Goal: Information Seeking & Learning: Find specific fact

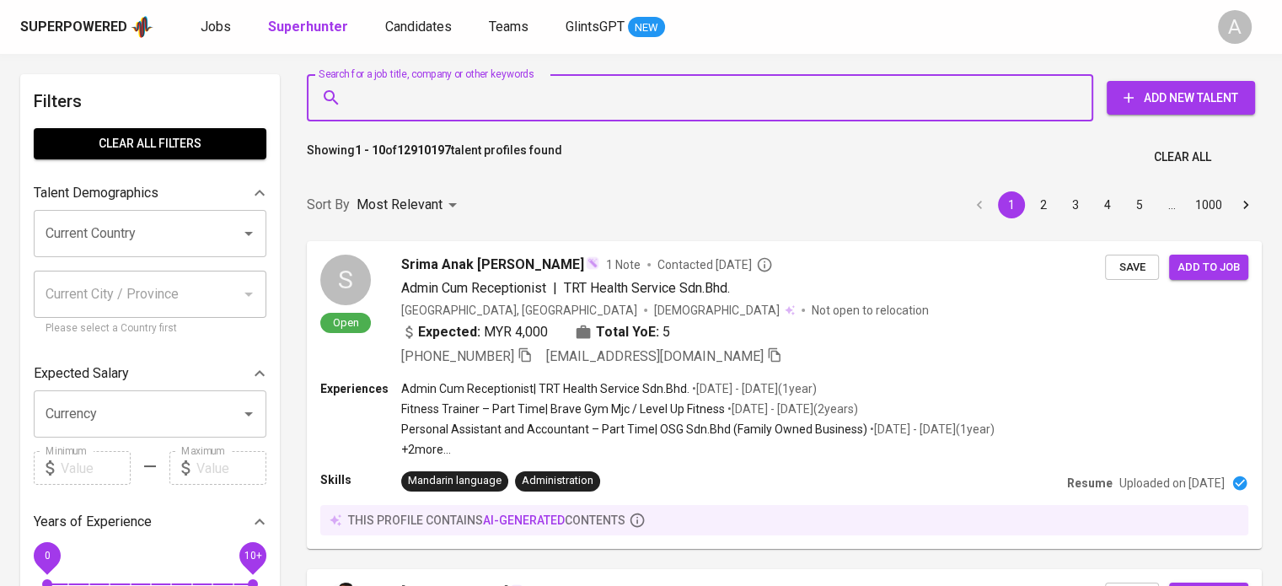
click at [531, 96] on input "Search for a job title, company or other keywords" at bounding box center [704, 98] width 712 height 32
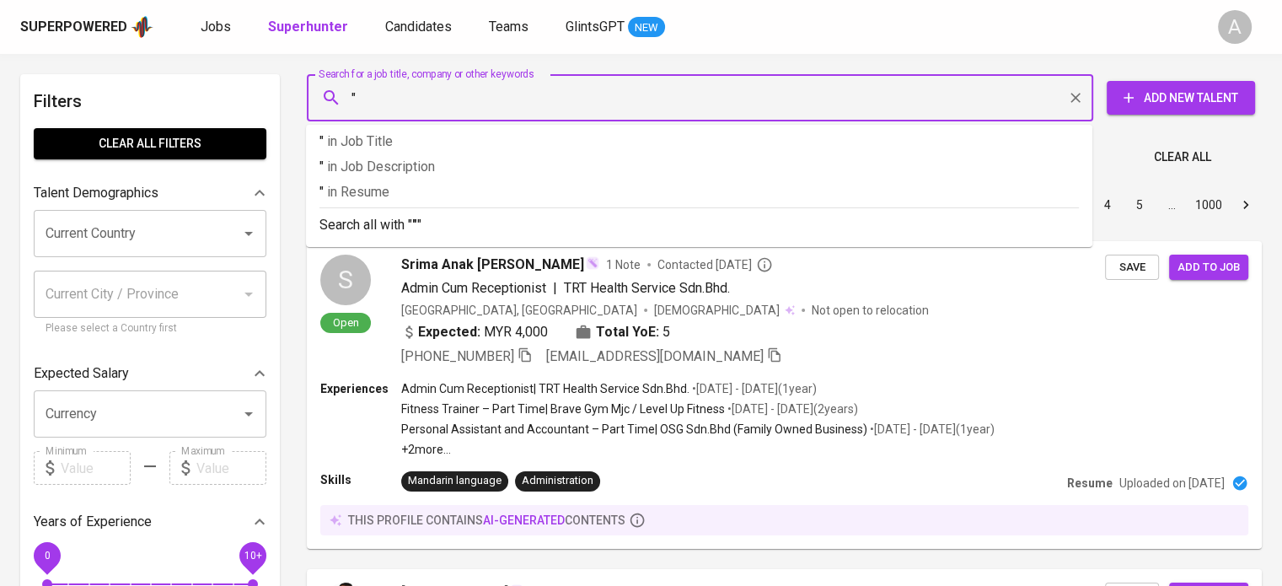
paste input "[EMAIL_ADDRESS][DOMAIN_NAME]"
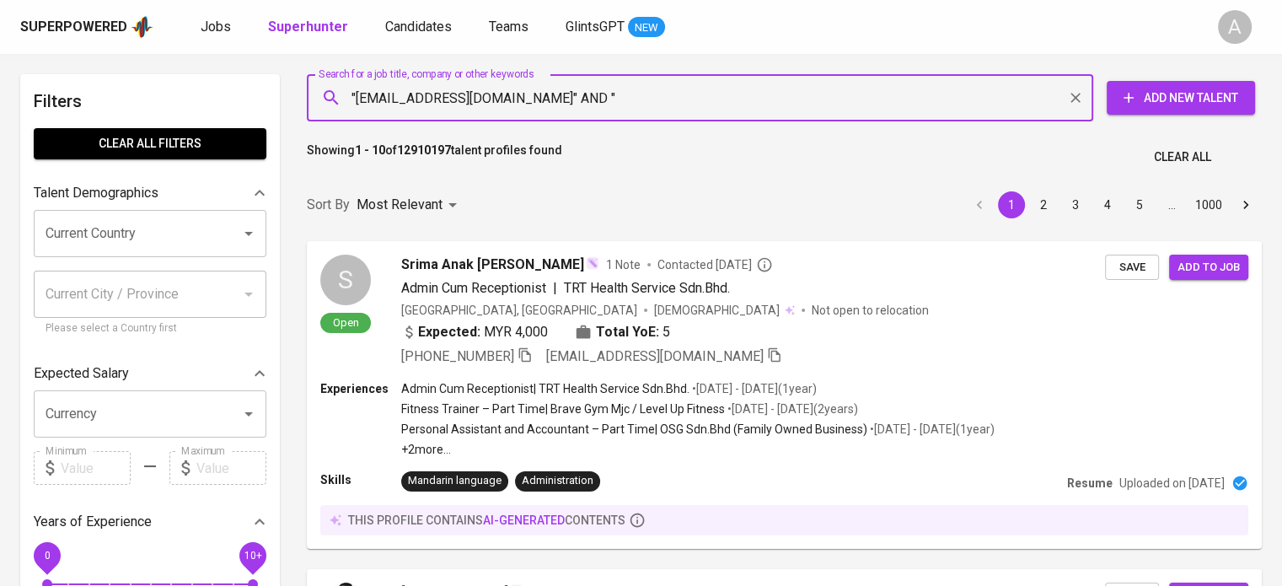
paste input "Novita Nurul [PERSON_NAME]"
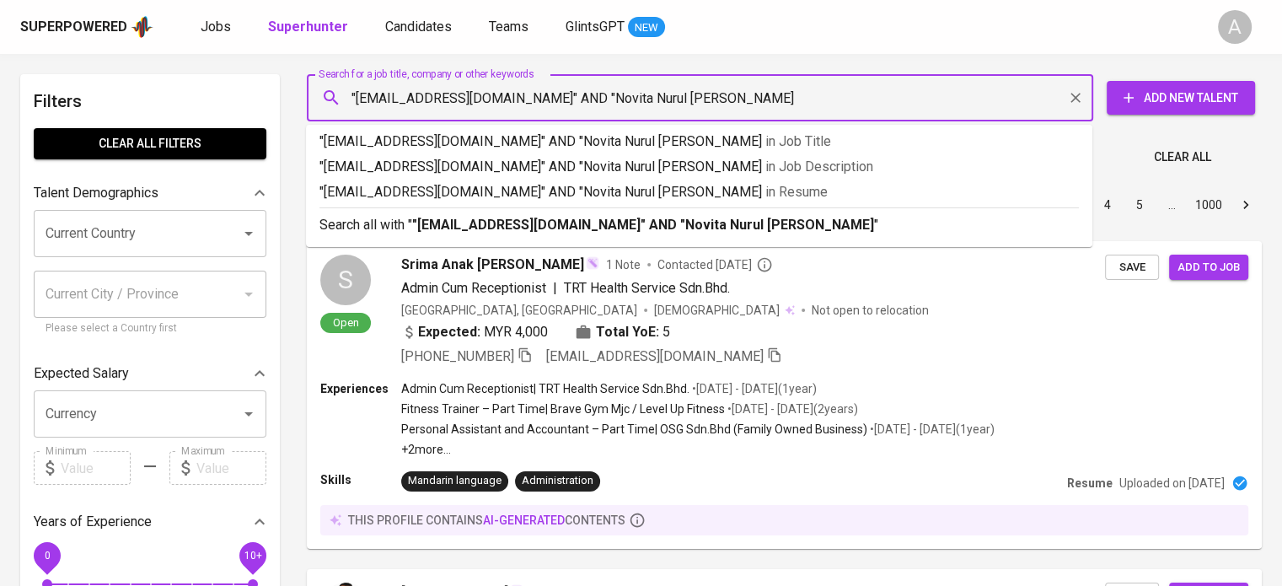
type input ""[EMAIL_ADDRESS][DOMAIN_NAME]" AND "Novita Nurul [PERSON_NAME]""
click at [862, 224] on p "Search all with " "[EMAIL_ADDRESS][DOMAIN_NAME]" AND "Novita Nurul [PERSON_NAME…" at bounding box center [698, 225] width 759 height 20
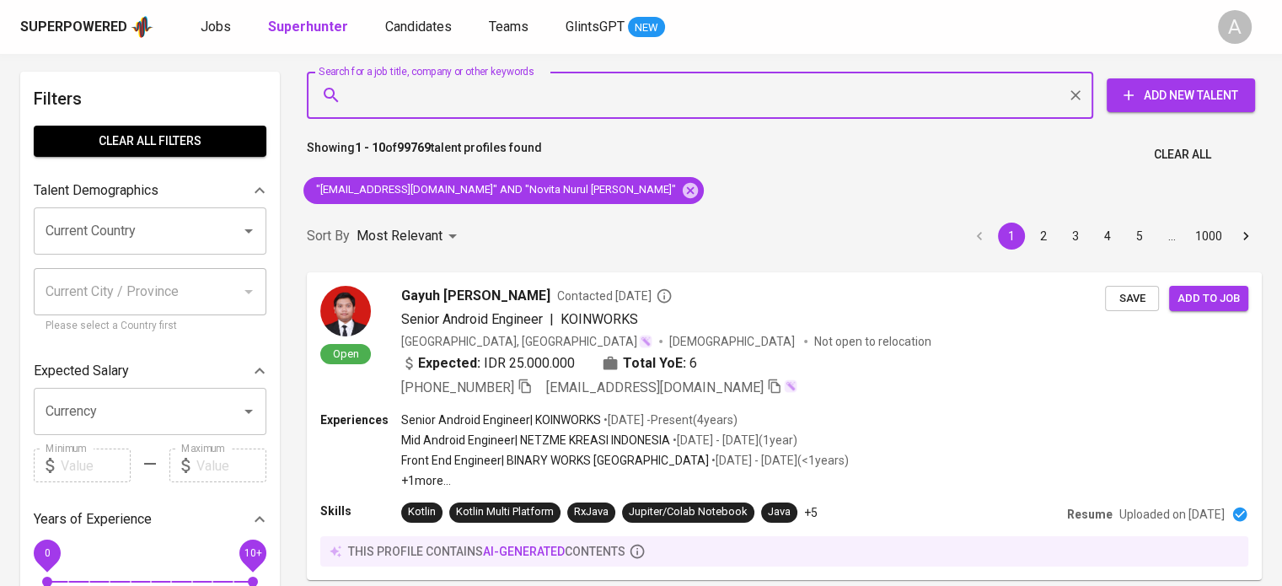
scroll to position [2, 0]
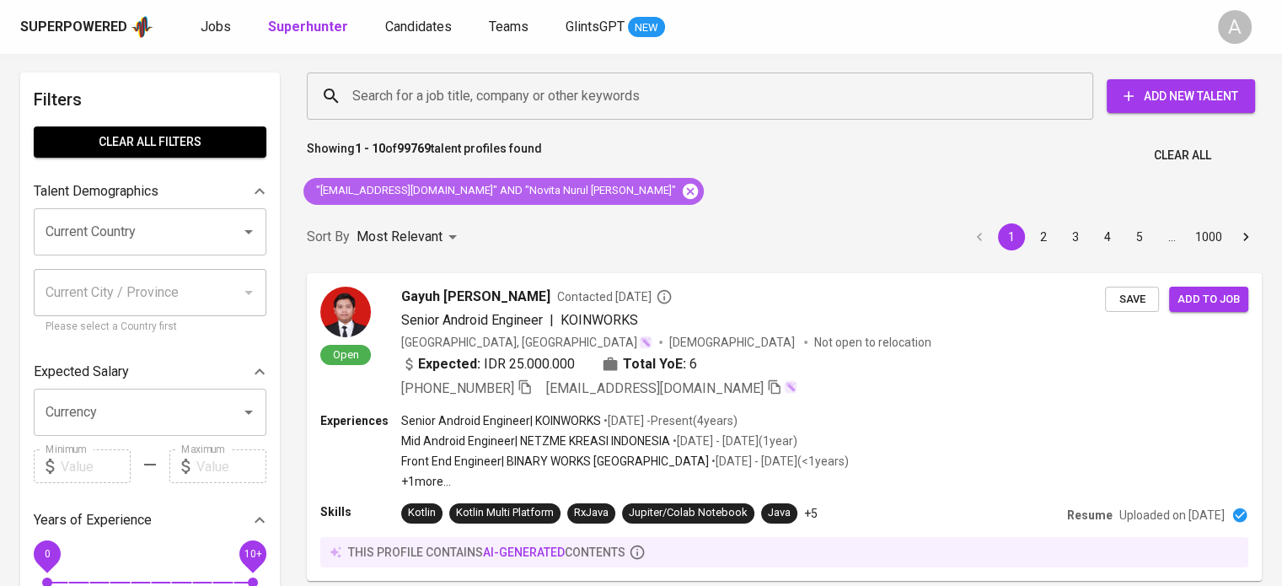
click at [683, 196] on icon at bounding box center [690, 190] width 15 height 15
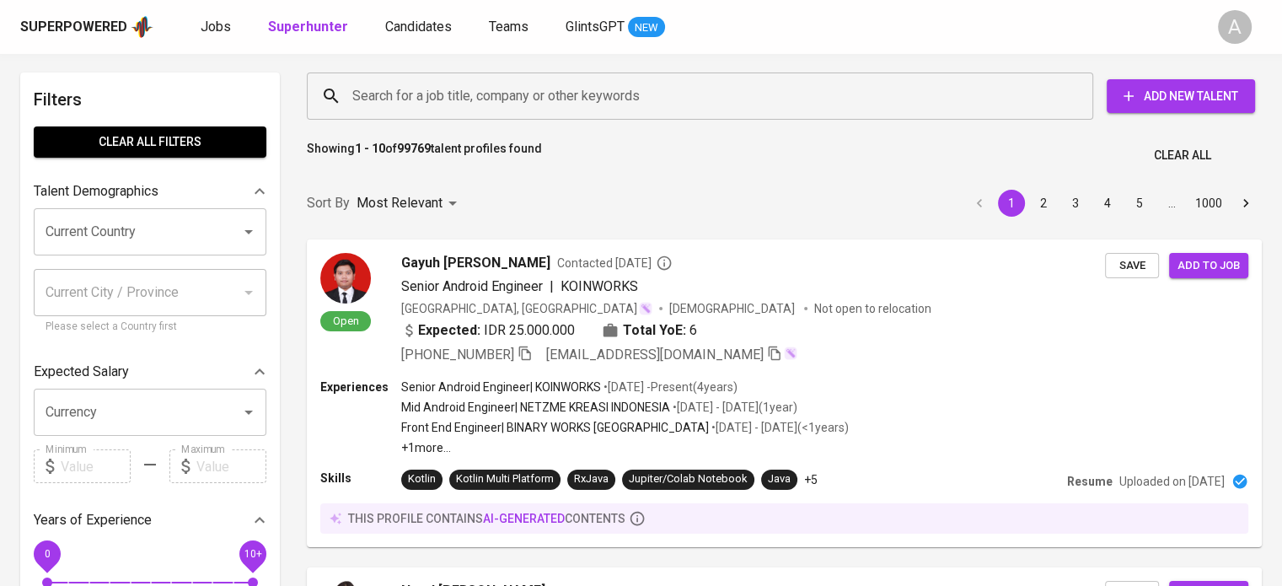
click at [613, 100] on input "Search for a job title, company or other keywords" at bounding box center [704, 96] width 712 height 32
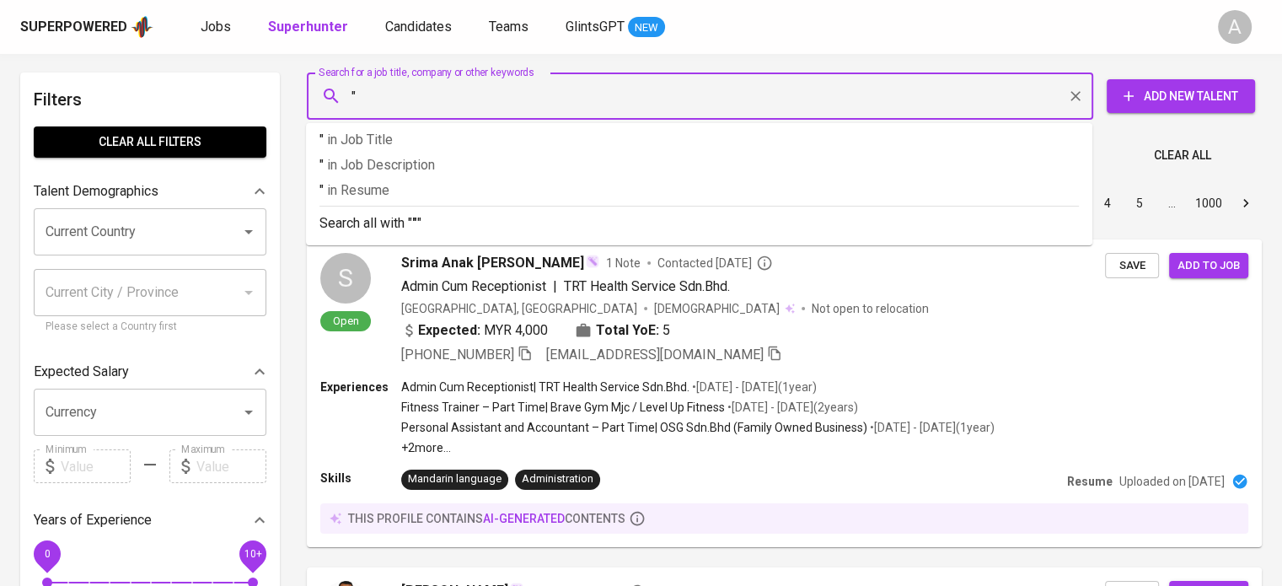
paste input "Novita Nurul Aida"
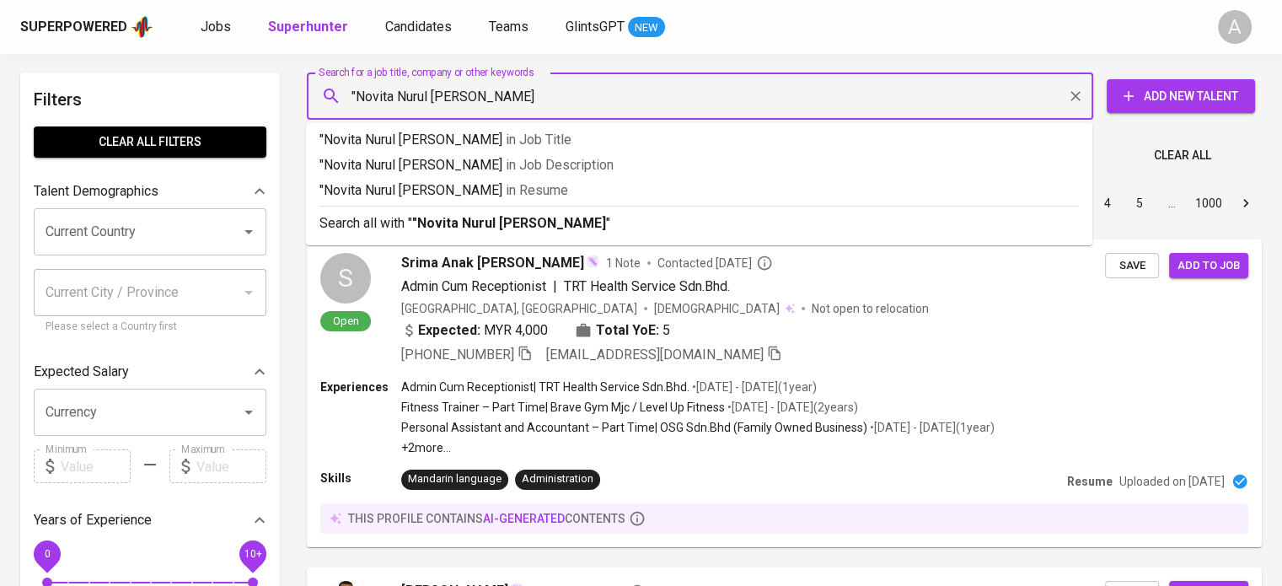
type input ""Novita Nurul Aida""
click at [587, 216] on p "Search all with " "Novita Nurul Aida" "" at bounding box center [698, 223] width 759 height 20
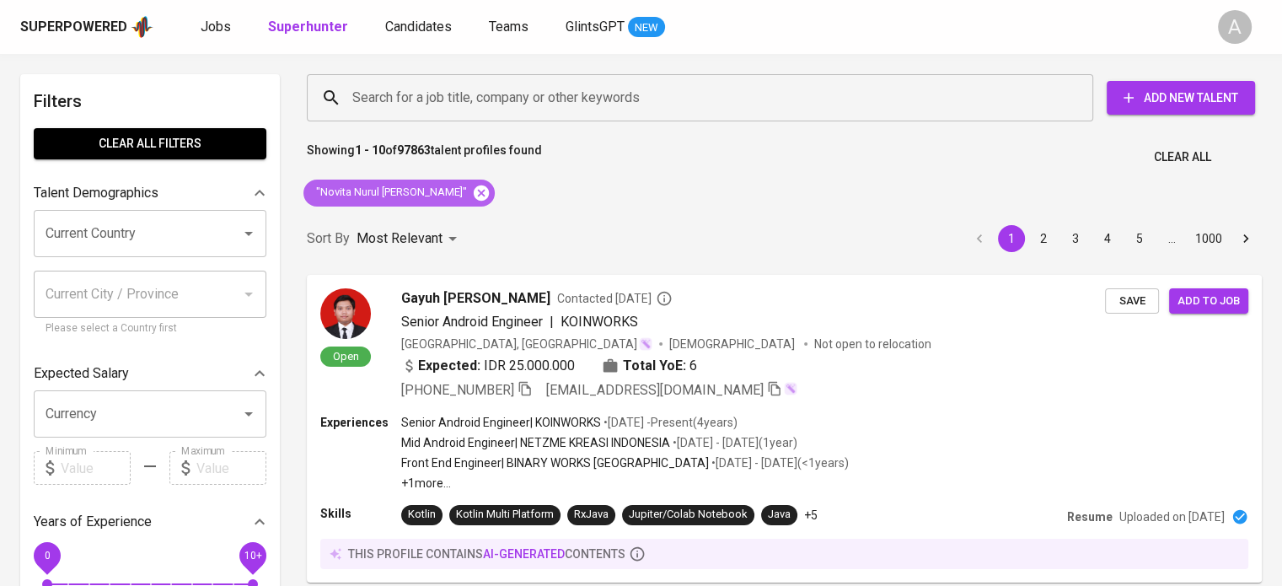
click at [472, 195] on icon at bounding box center [481, 193] width 19 height 19
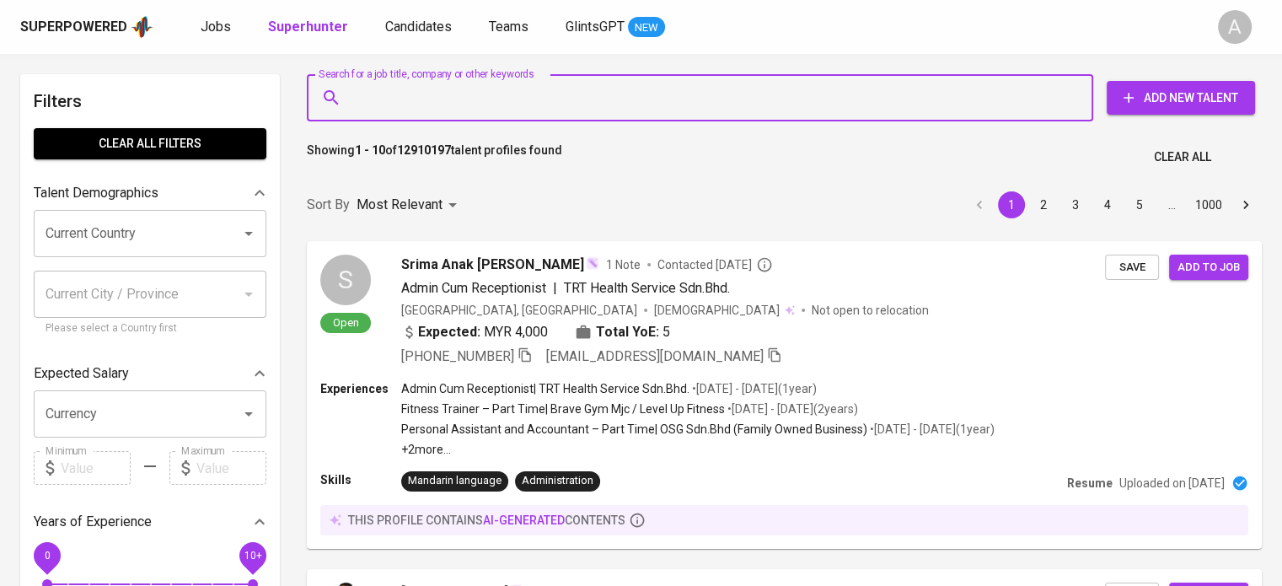
click at [607, 110] on input "Search for a job title, company or other keywords" at bounding box center [704, 98] width 712 height 32
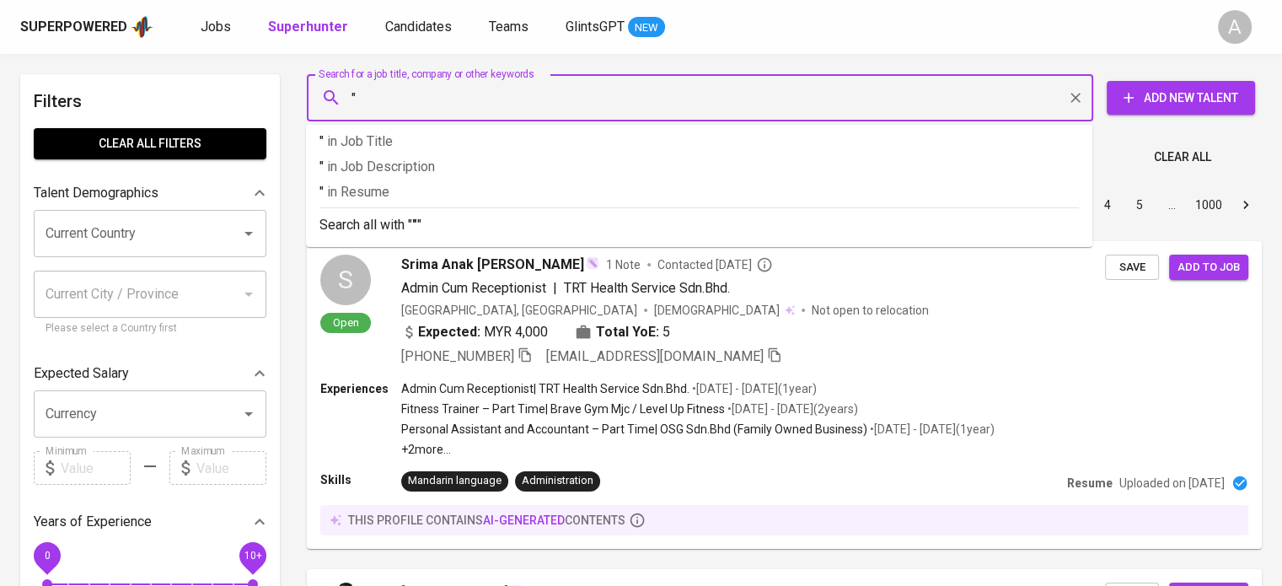
paste input "rahmapuspita50@gmail.com"
type input ""rahmapuspita50@gmail.com""
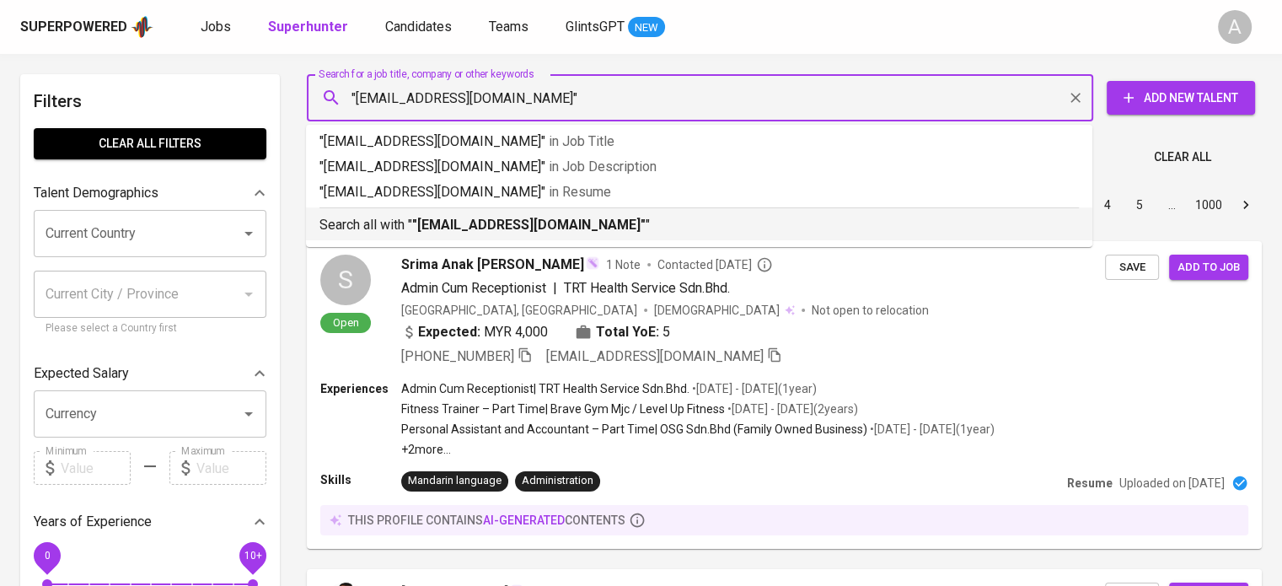
click at [620, 224] on p "Search all with " "rahmapuspita50@gmail.com" "" at bounding box center [698, 225] width 759 height 20
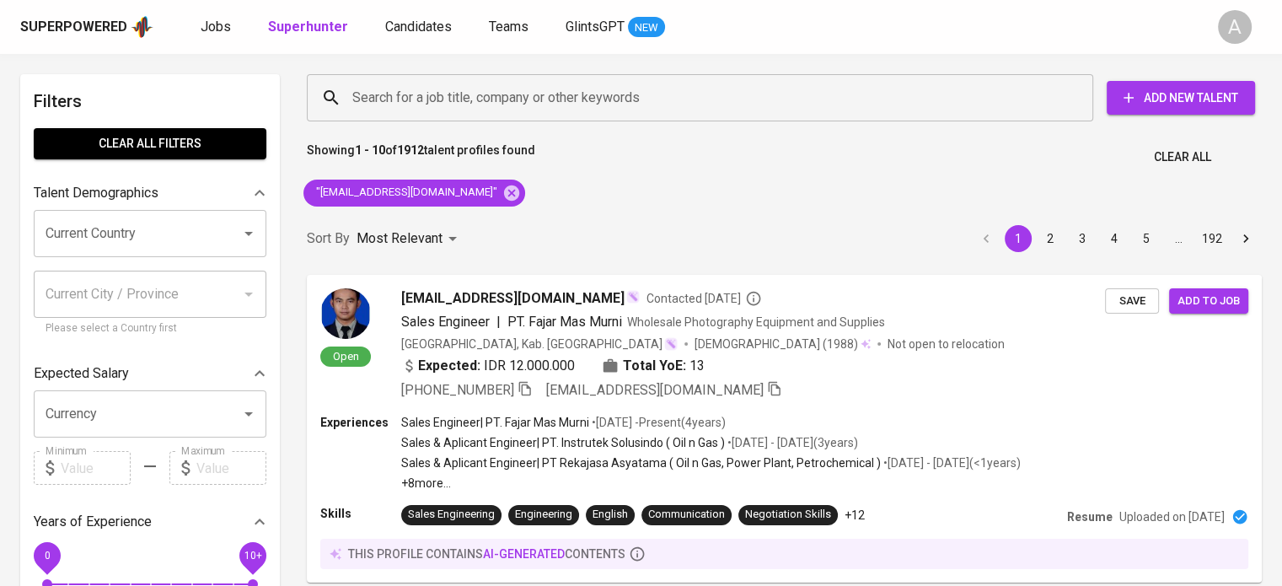
click at [1031, 171] on div "Showing 1 - 10 of 1912 talent profiles found Clear All" at bounding box center [784, 151] width 975 height 41
click at [504, 196] on icon at bounding box center [511, 192] width 15 height 15
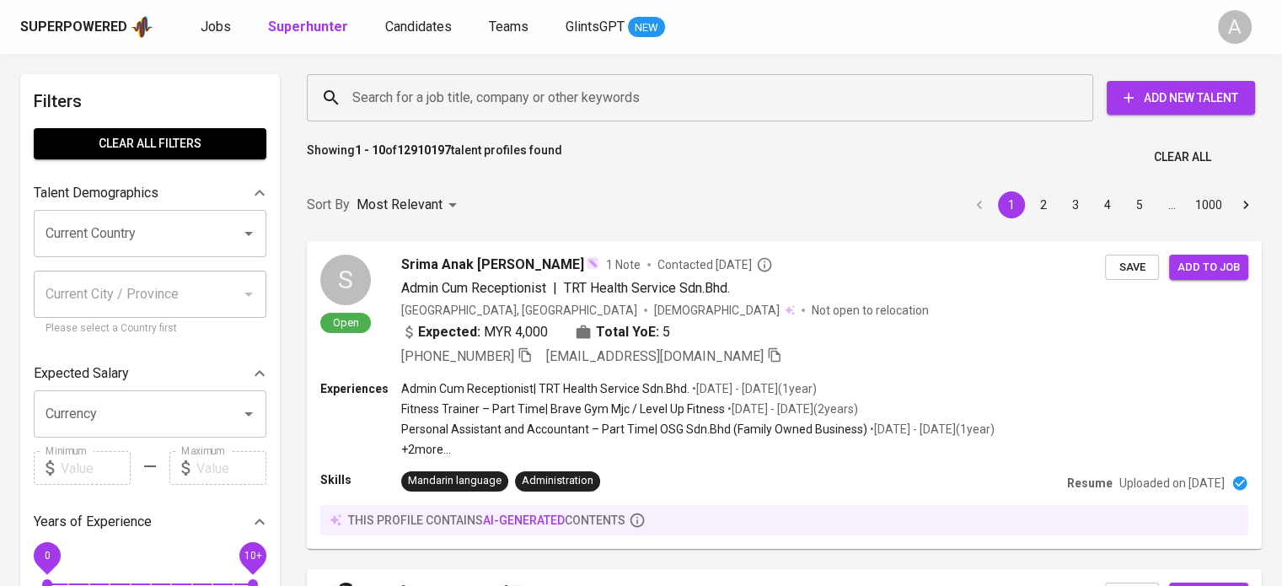
click at [981, 96] on input "Search for a job title, company or other keywords" at bounding box center [704, 98] width 712 height 32
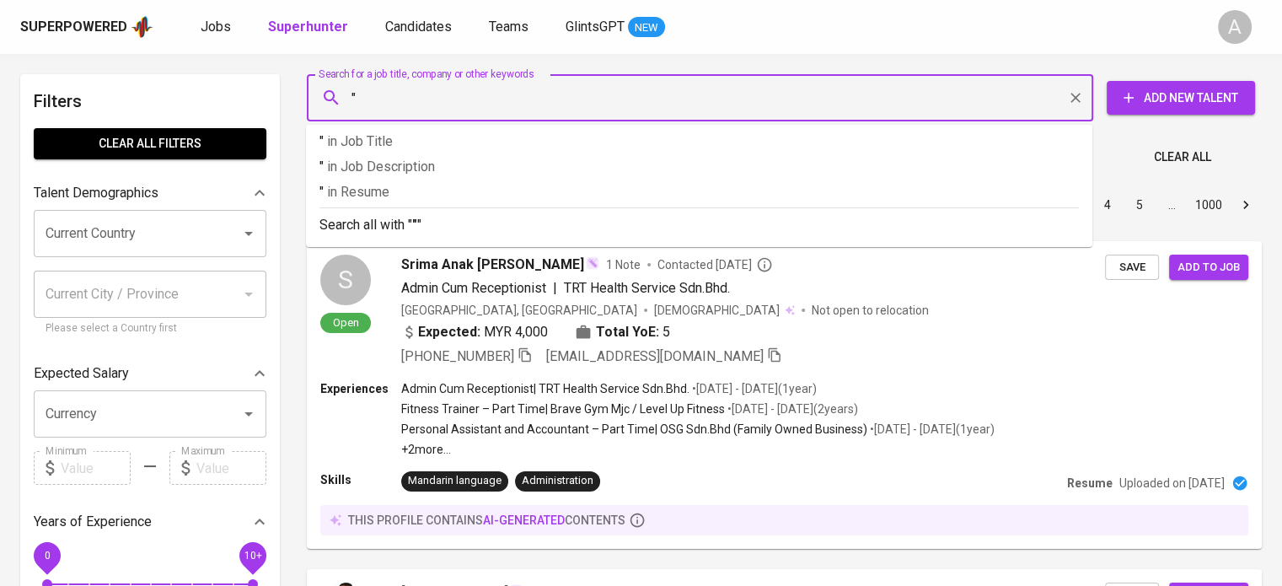
paste input "rahmapuspita50@gmail.com"
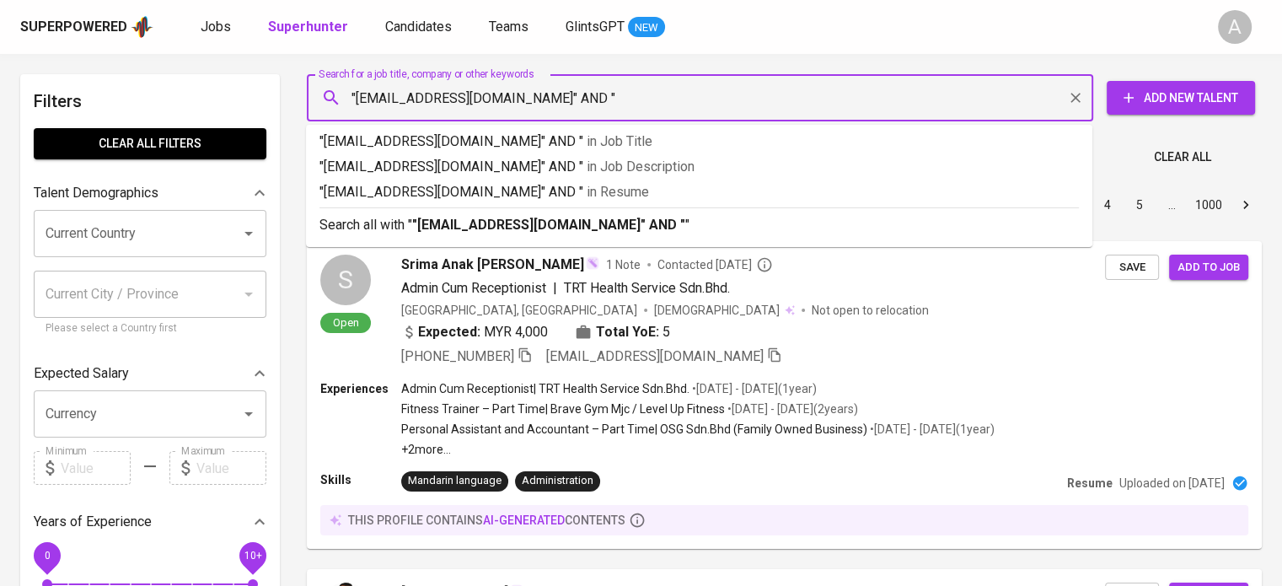
type input ""rahmapuspita50@gmail.com" AND ""
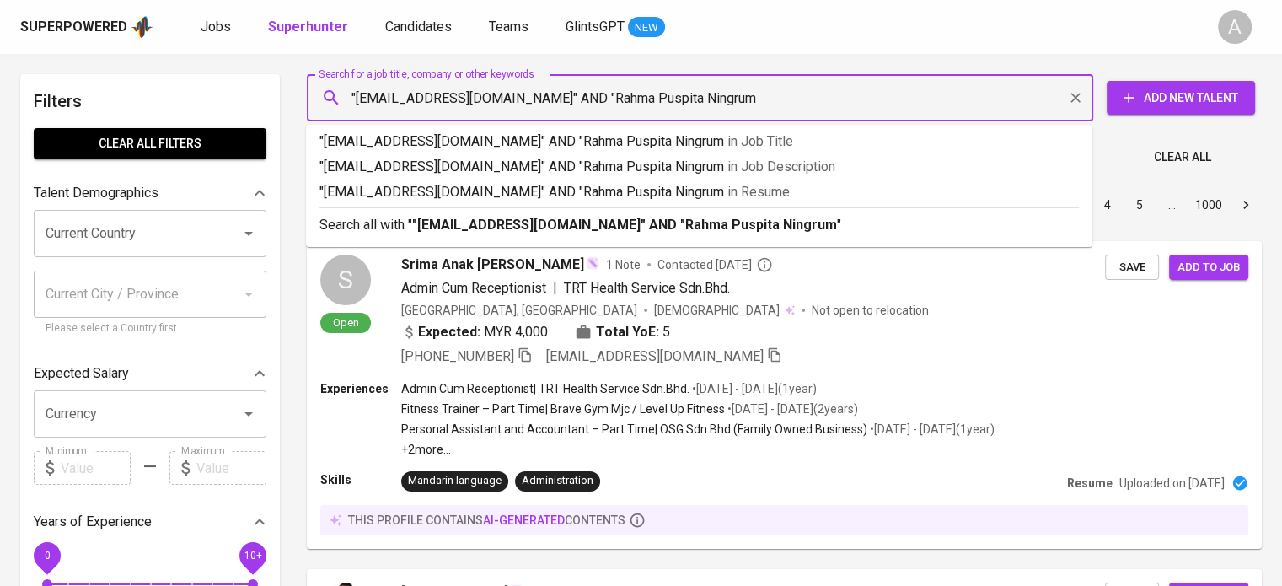
type input ""rahmapuspita50@gmail.com" AND "Rahma Puspita Ningrum""
click at [886, 221] on p "Search all with " "rahmapuspita50@gmail.com" AND "Rahma Puspita Ningrum" "" at bounding box center [698, 225] width 759 height 20
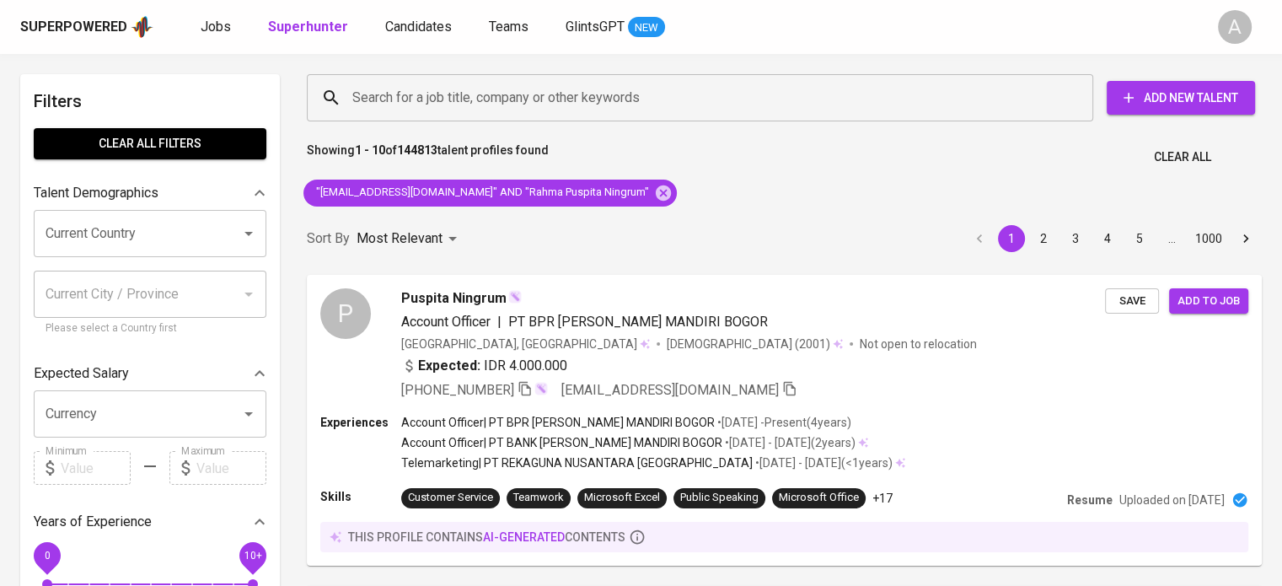
click at [998, 159] on div "Showing 1 - 10 of 144813 talent profiles found Clear All" at bounding box center [784, 151] width 975 height 41
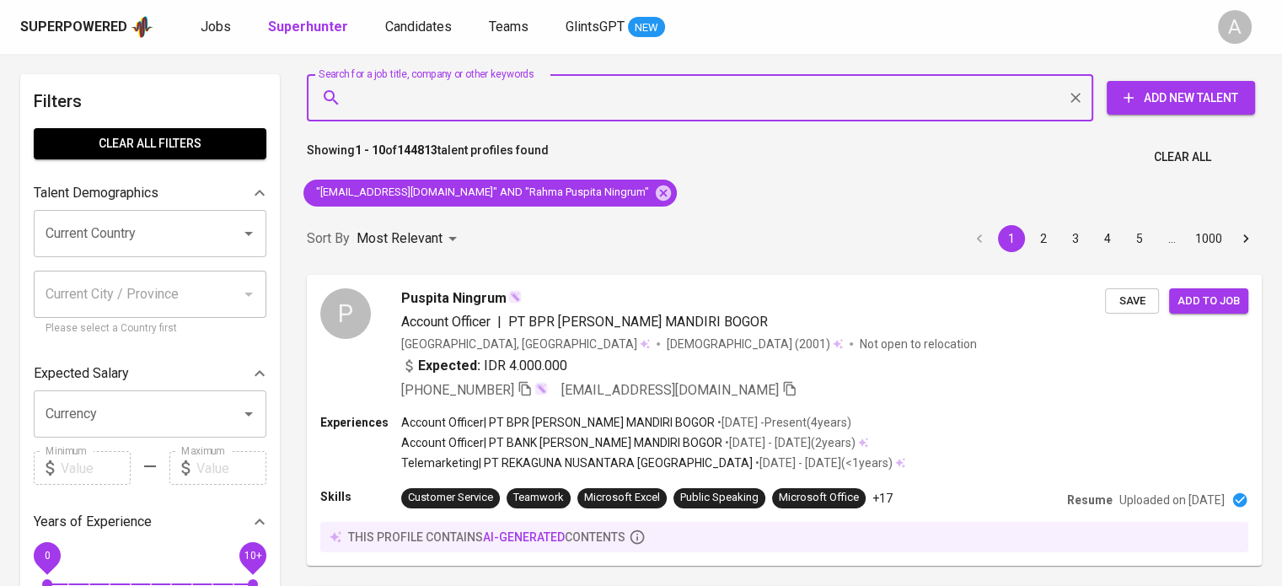
click at [673, 91] on input "Search for a job title, company or other keywords" at bounding box center [704, 98] width 712 height 32
paste input "Rahma Puspita Ningrum"
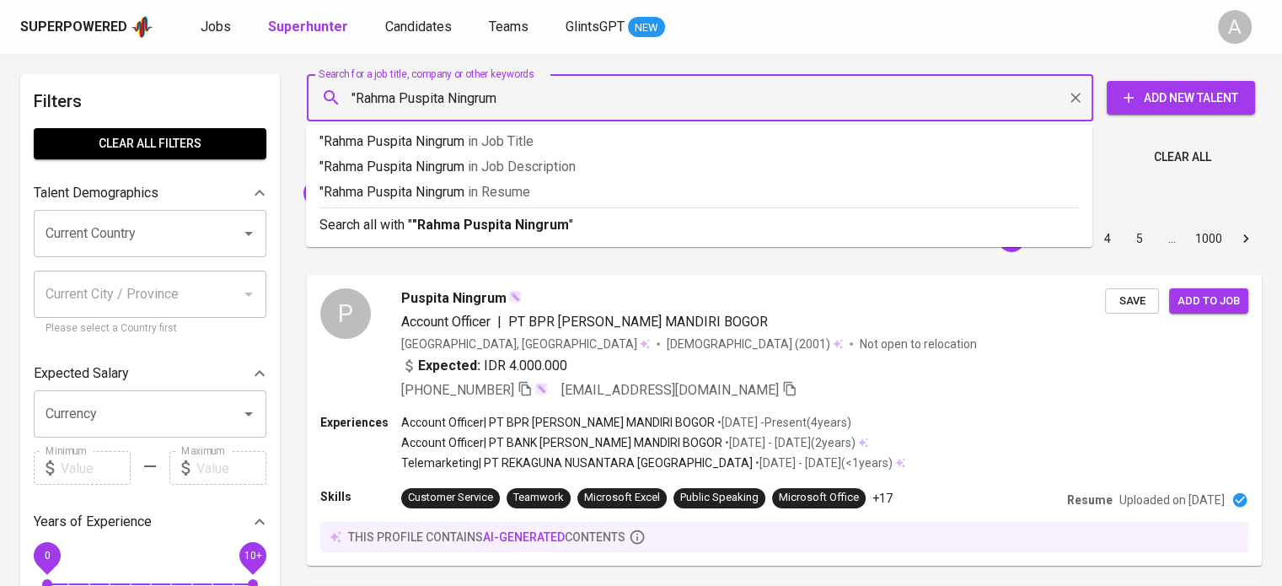
type input ""Rahma Puspita Ningrum""
click at [682, 212] on div "Search all with " "Rahma Puspita Ningrum" "" at bounding box center [698, 221] width 759 height 28
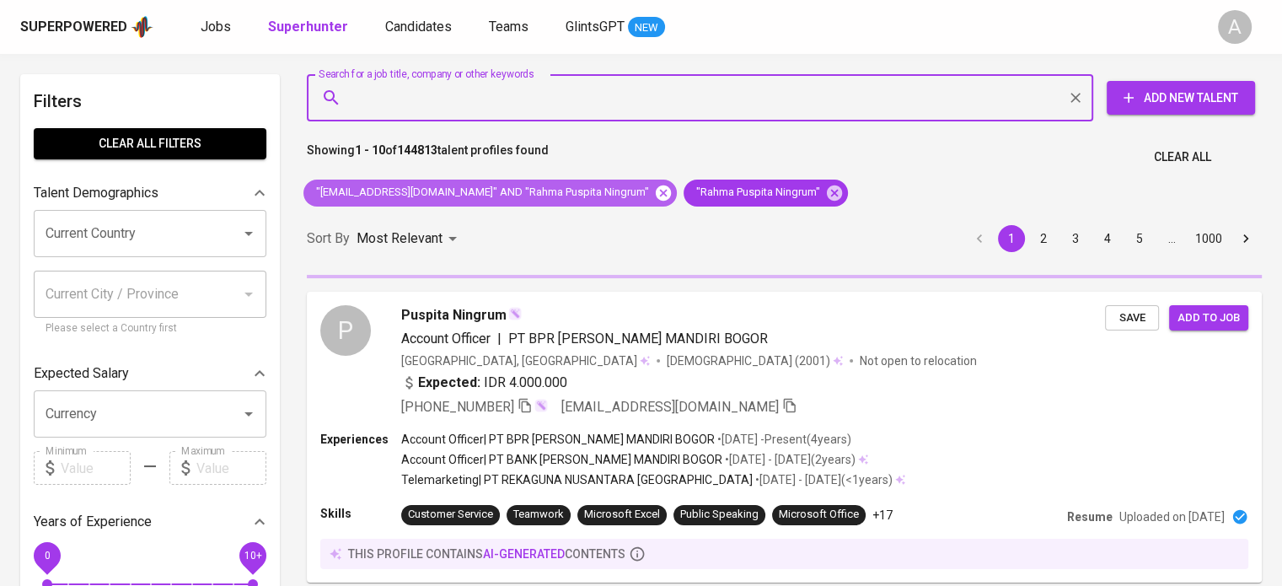
click at [656, 188] on icon at bounding box center [663, 192] width 15 height 15
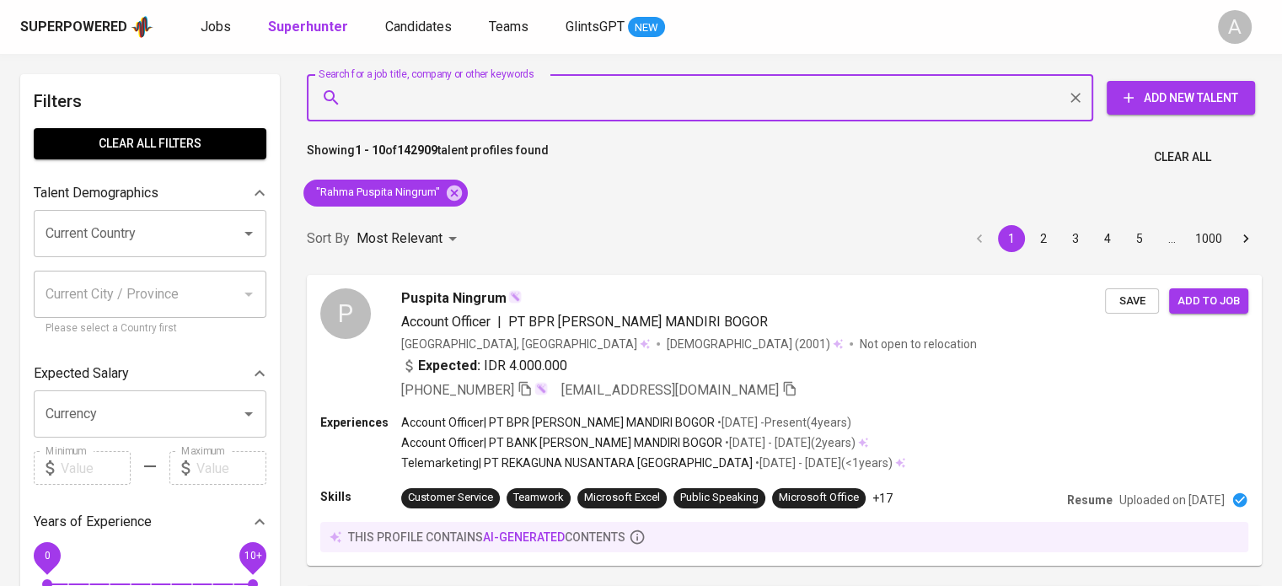
click at [711, 87] on input "Search for a job title, company or other keywords" at bounding box center [704, 98] width 712 height 32
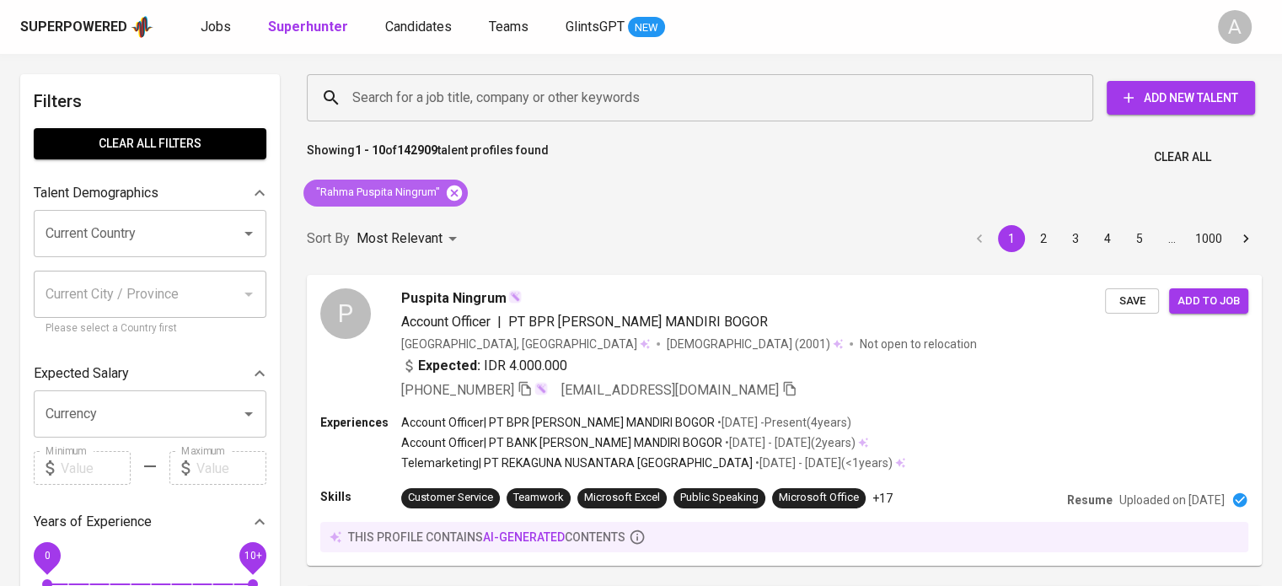
click at [453, 190] on icon at bounding box center [454, 193] width 19 height 19
click at [591, 99] on input "Search for a job title, company or other keywords" at bounding box center [704, 98] width 712 height 32
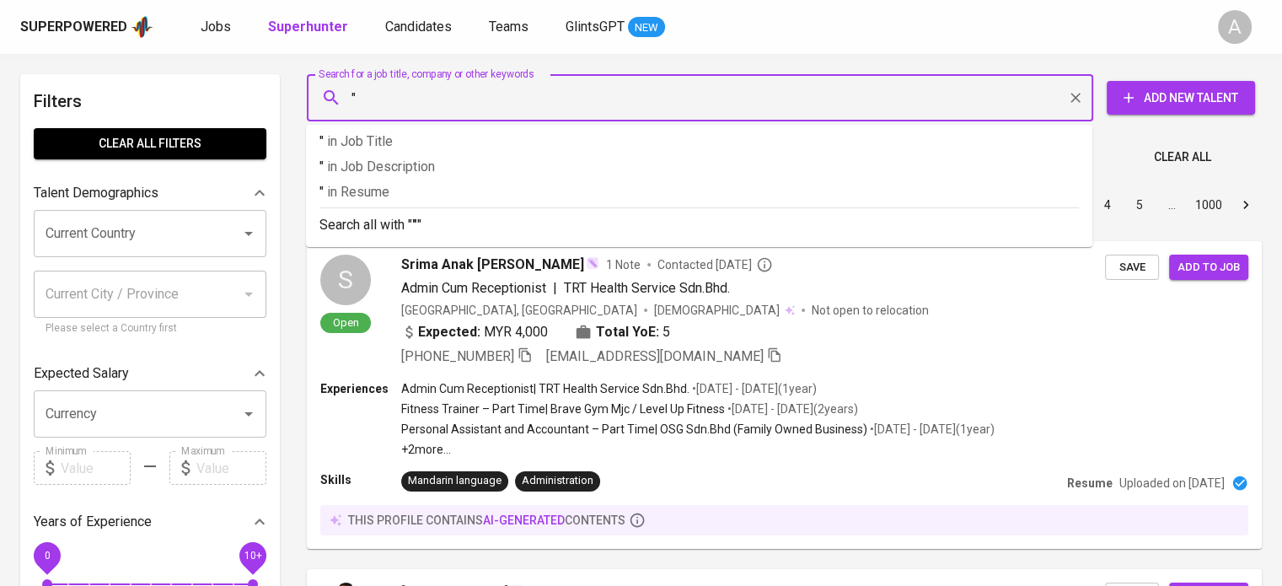
paste input "Septi Ika Lestary"
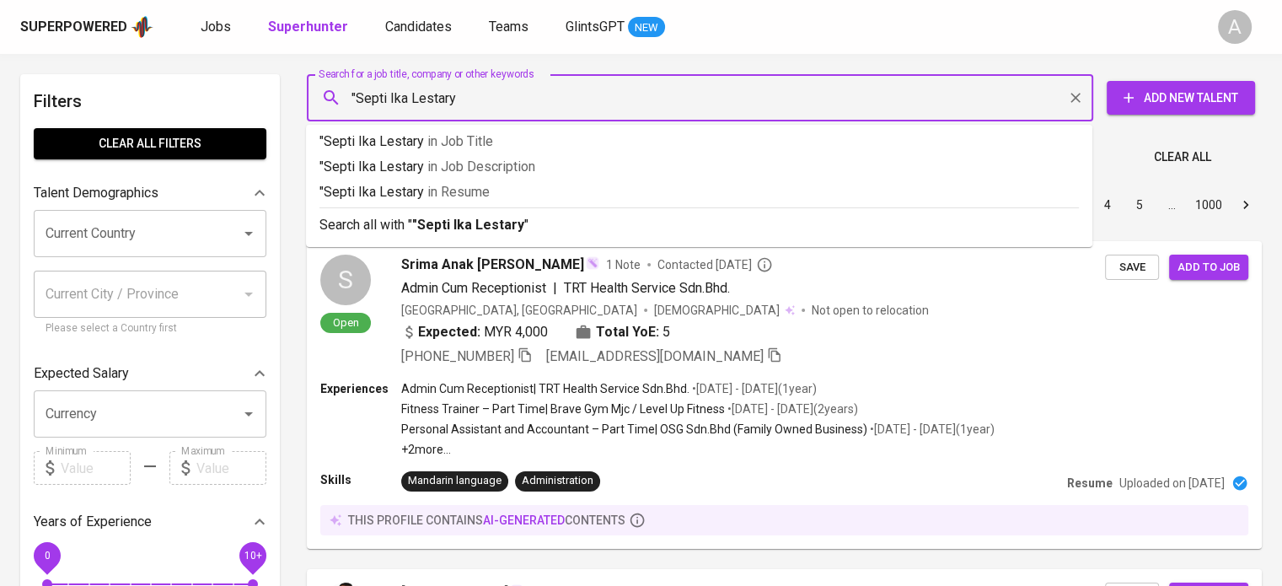
type input ""Septi Ika Lestary""
click at [684, 222] on p "Search all with " "Septi Ika Lestary" "" at bounding box center [698, 225] width 759 height 20
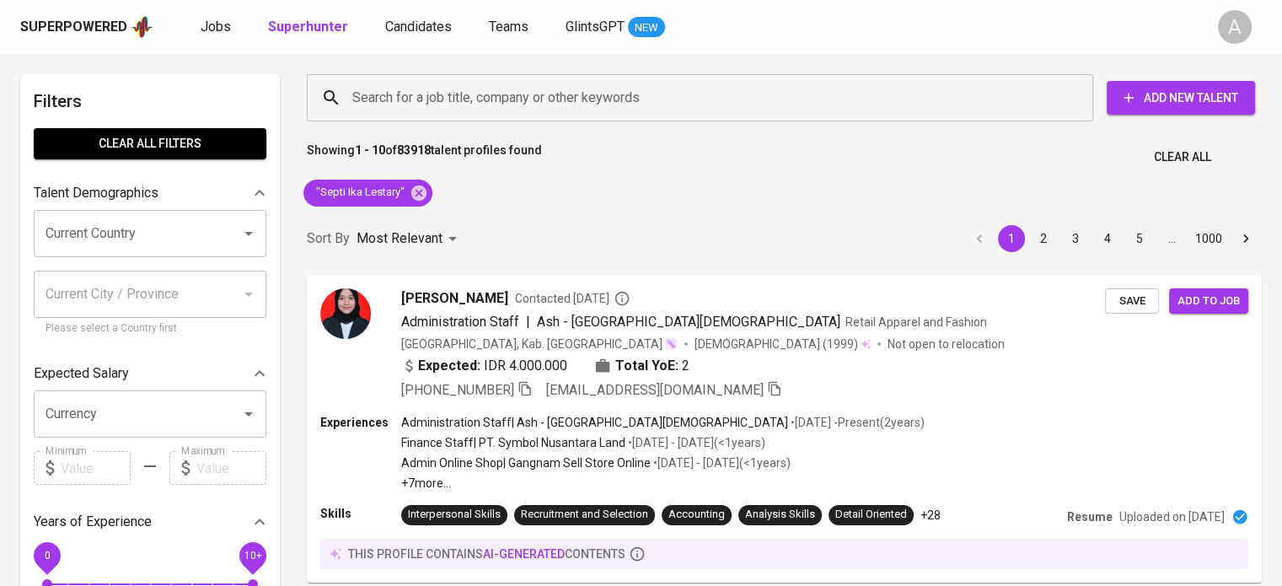
click at [1093, 171] on div "Showing 1 - 10 of 83918 talent profiles found Clear All" at bounding box center [784, 151] width 975 height 41
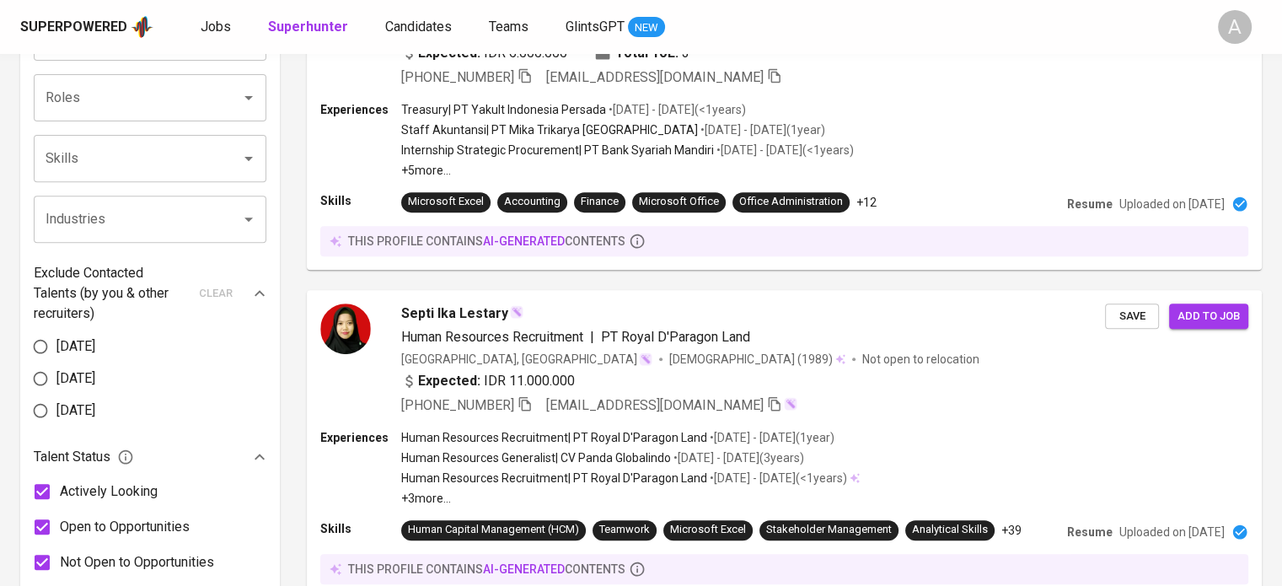
scroll to position [698, 0]
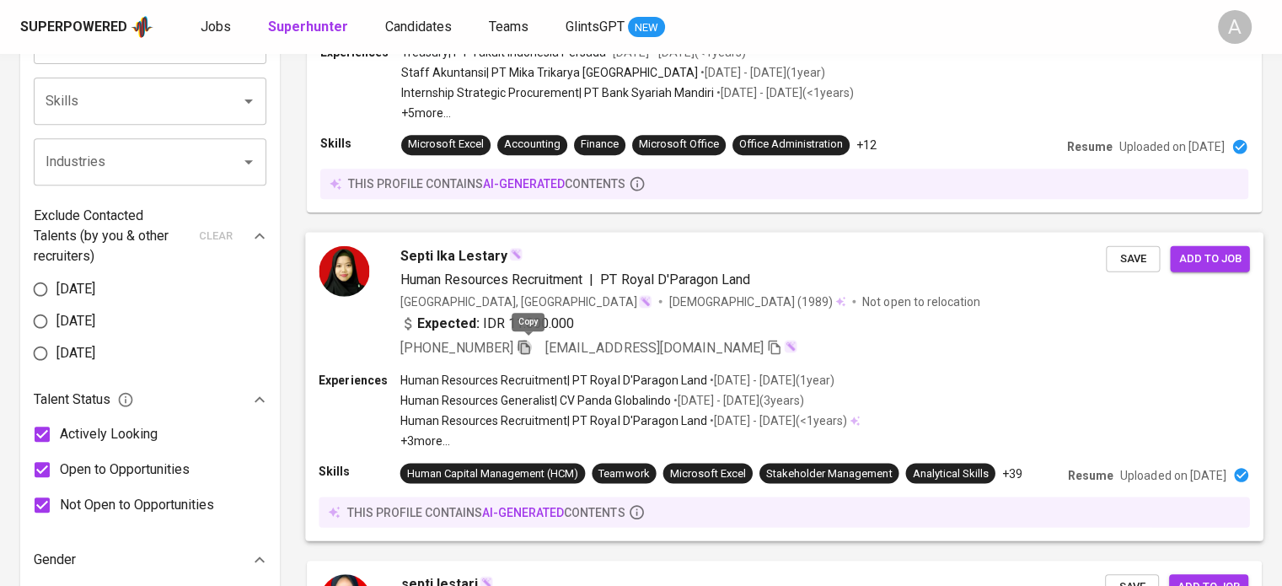
click at [522, 353] on icon "button" at bounding box center [524, 346] width 15 height 15
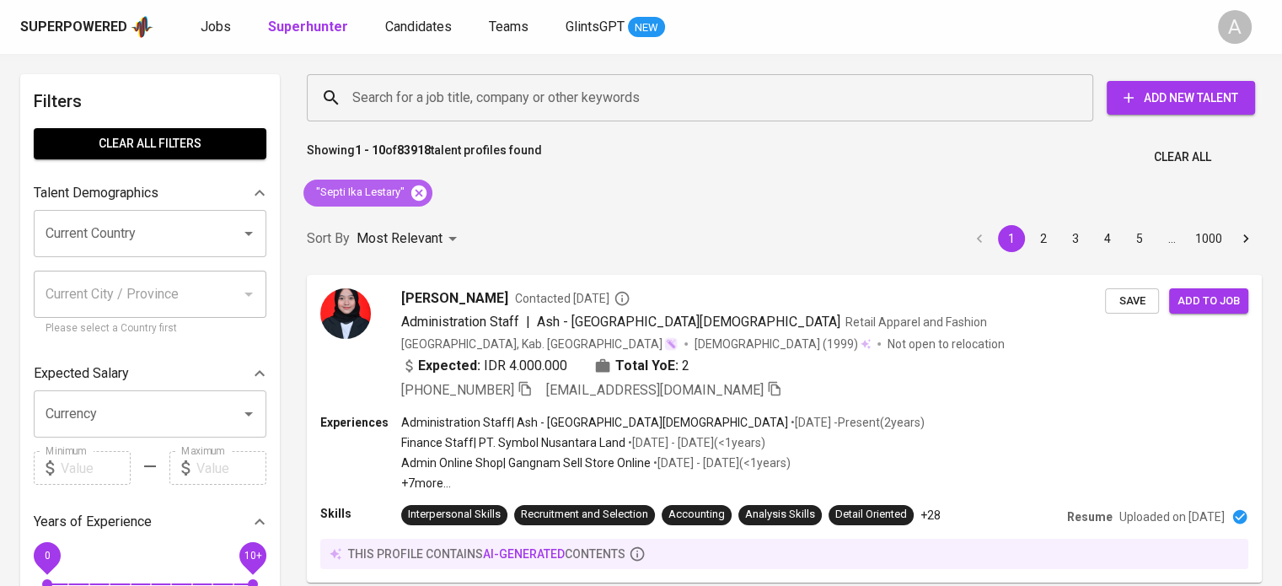
click at [421, 198] on icon at bounding box center [418, 192] width 15 height 15
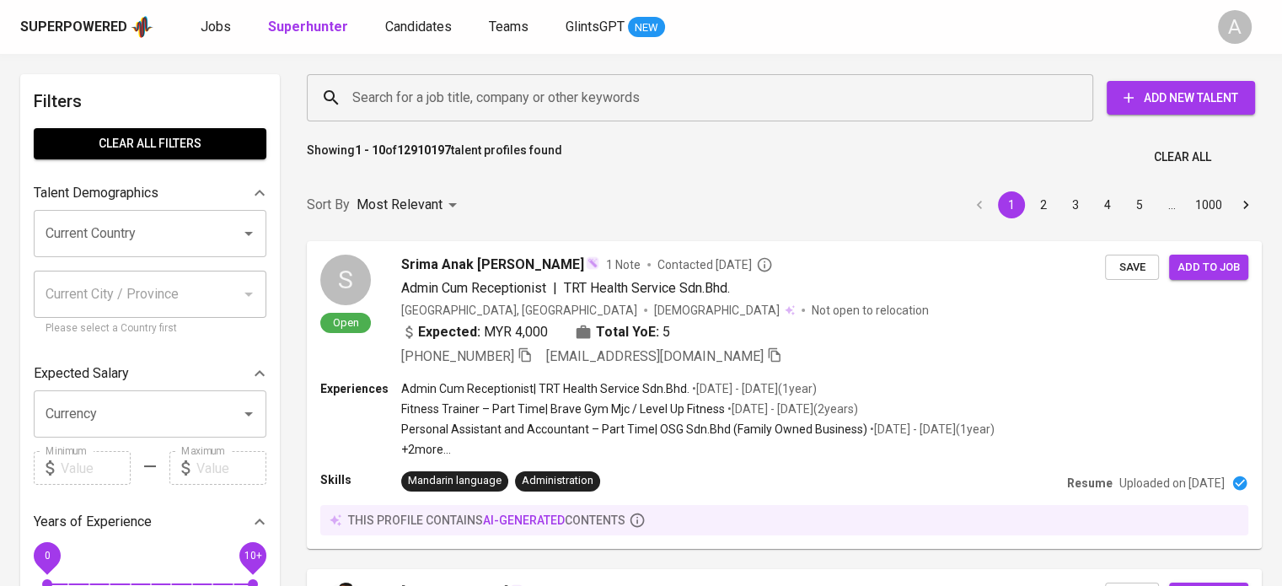
click at [560, 118] on div "Search for a job title, company or other keywords" at bounding box center [700, 97] width 786 height 47
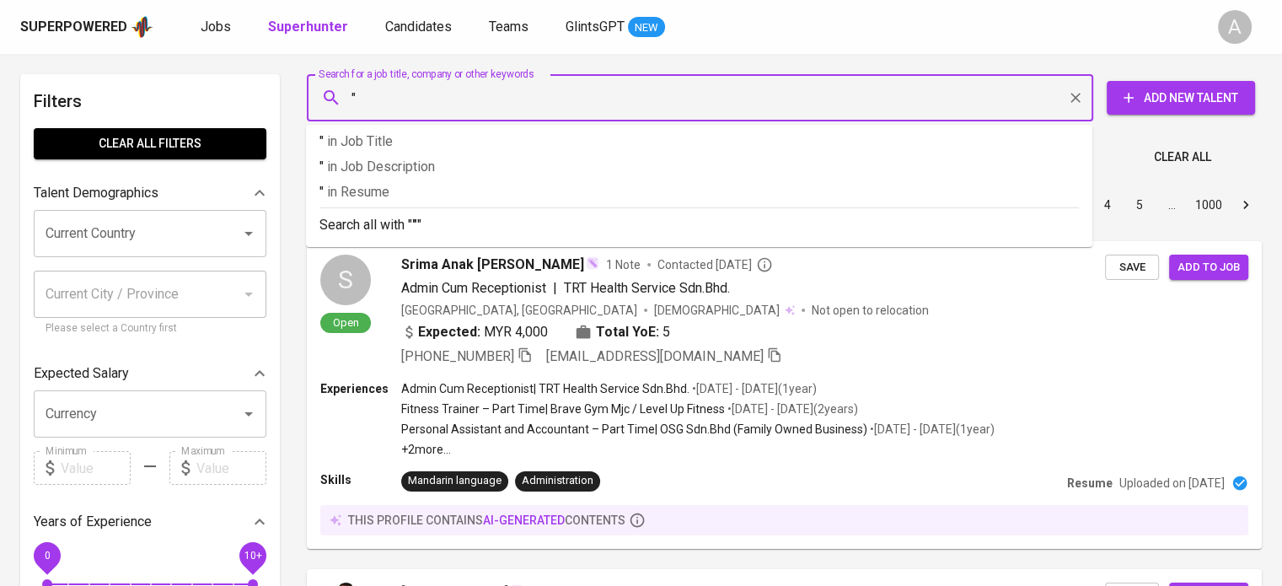
paste input "Ghazi Binarandi"
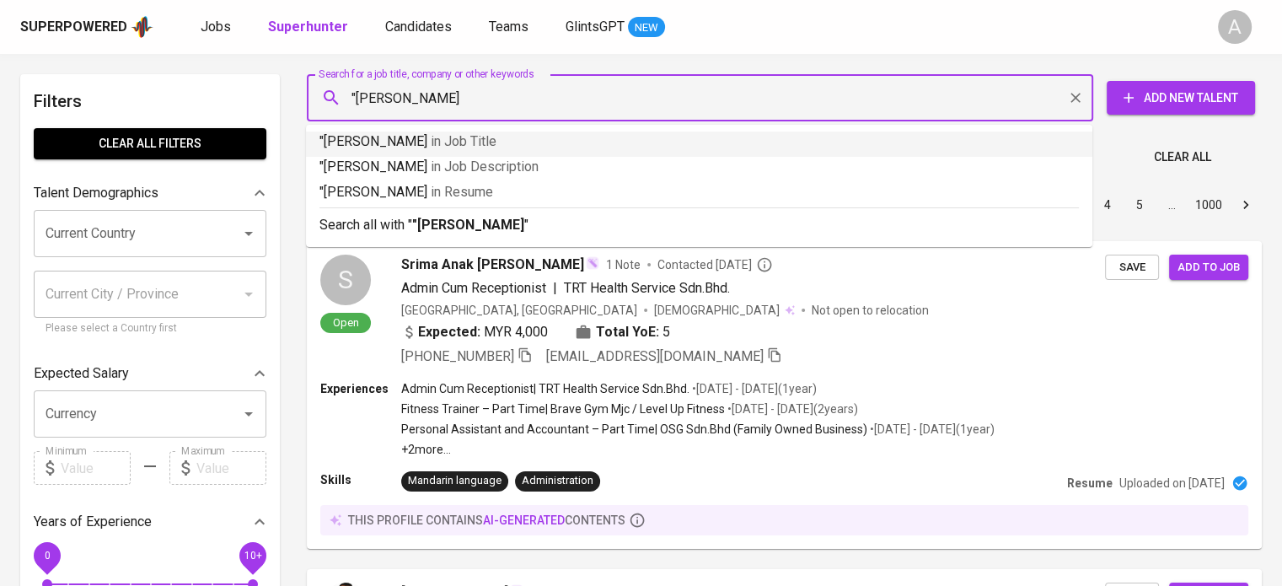
type input ""Ghazi Binarandi""
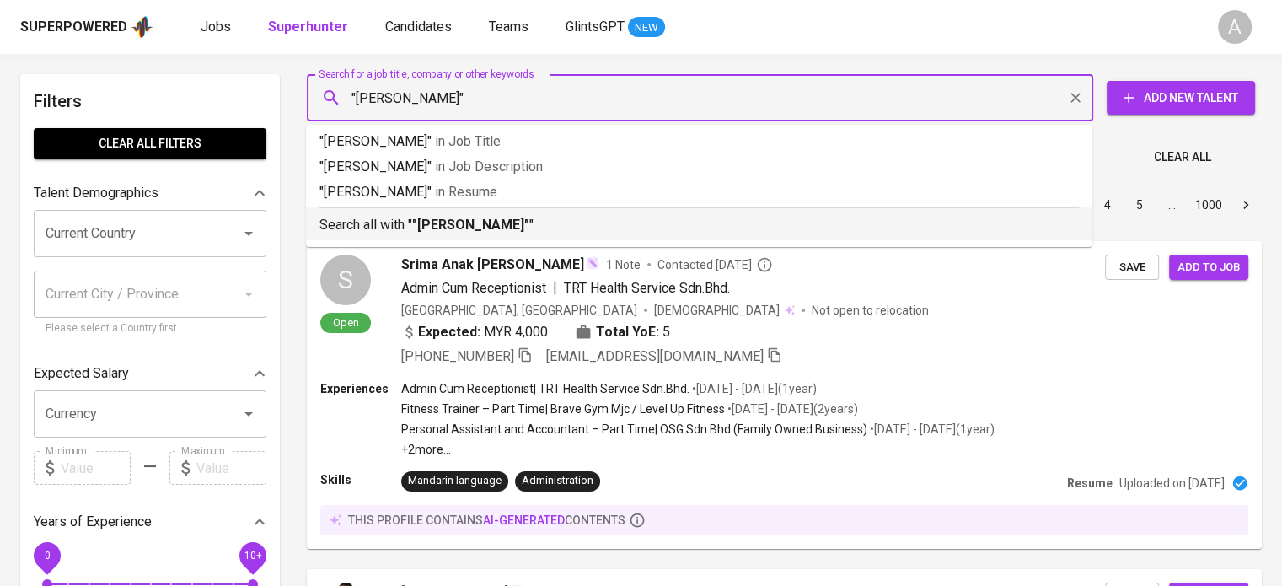
click at [573, 232] on p "Search all with " "Ghazi Binarandi" "" at bounding box center [698, 225] width 759 height 20
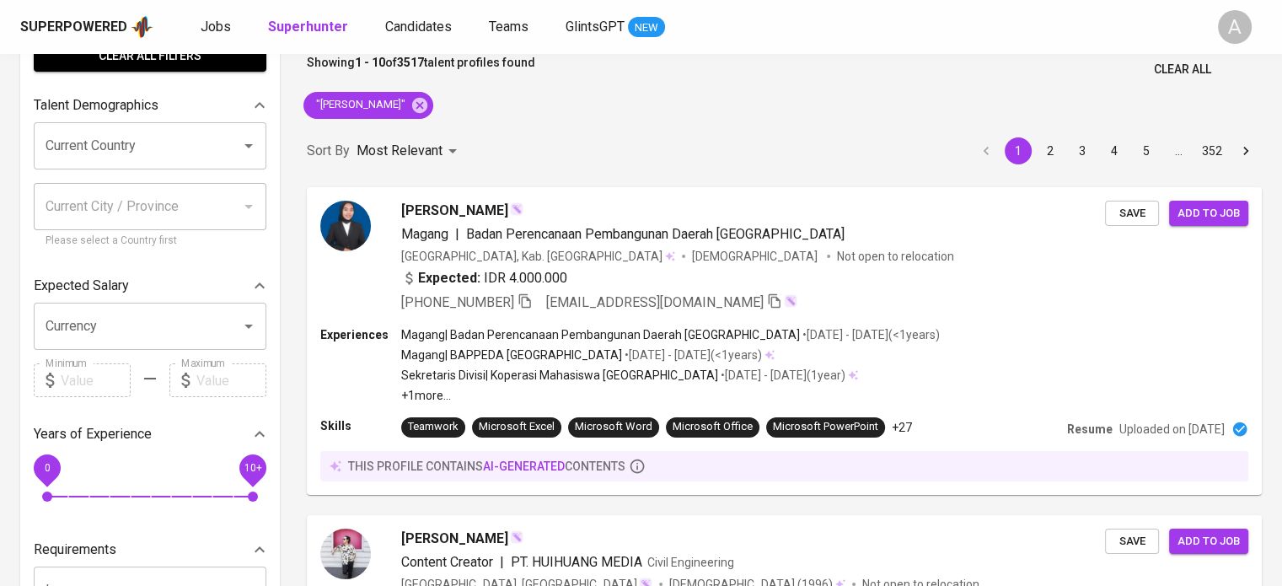
scroll to position [9, 0]
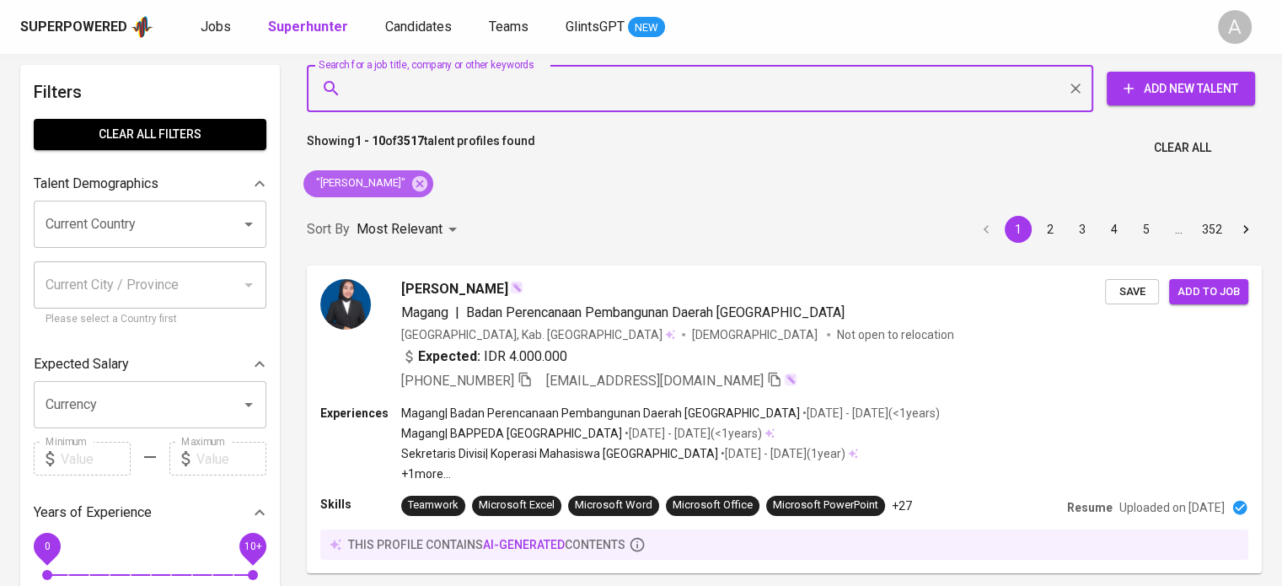
drag, startPoint x: 415, startPoint y: 181, endPoint x: 808, endPoint y: 585, distance: 563.9
click at [415, 181] on icon at bounding box center [419, 183] width 19 height 19
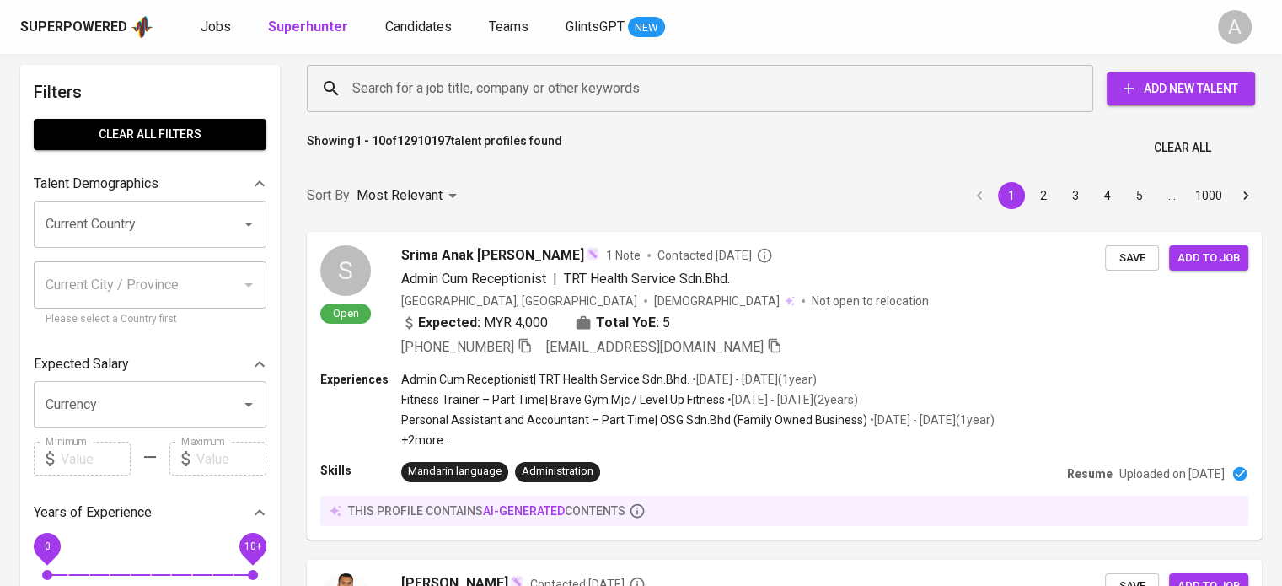
click at [647, 98] on input "Search for a job title, company or other keywords" at bounding box center [704, 88] width 712 height 32
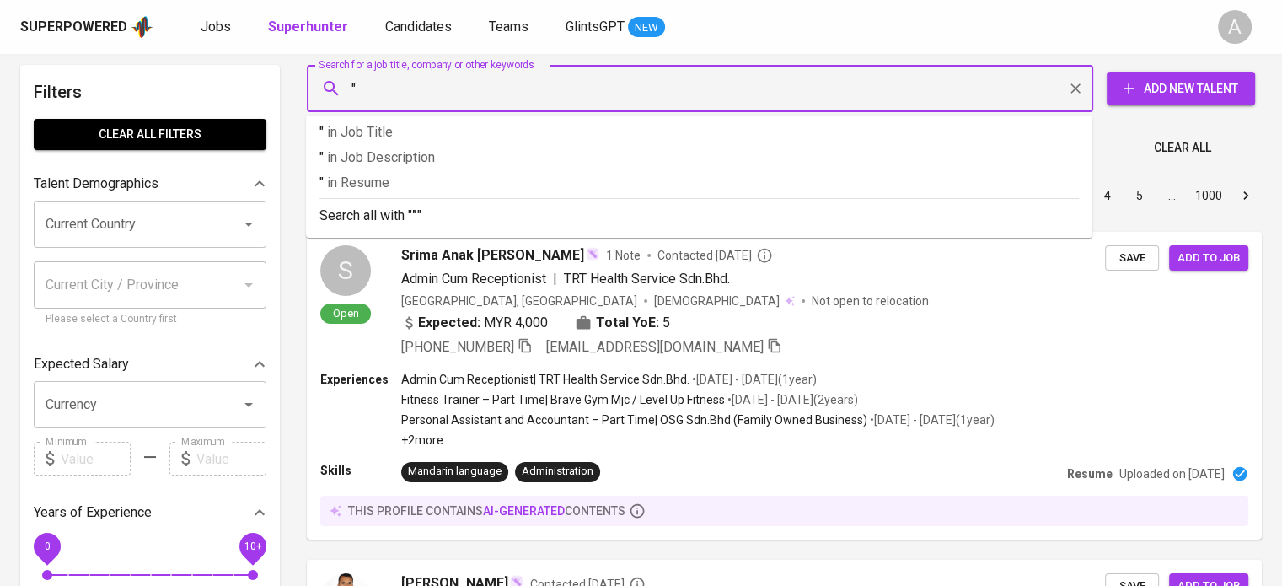
paste input "krishna.suryajati@gmail.com"
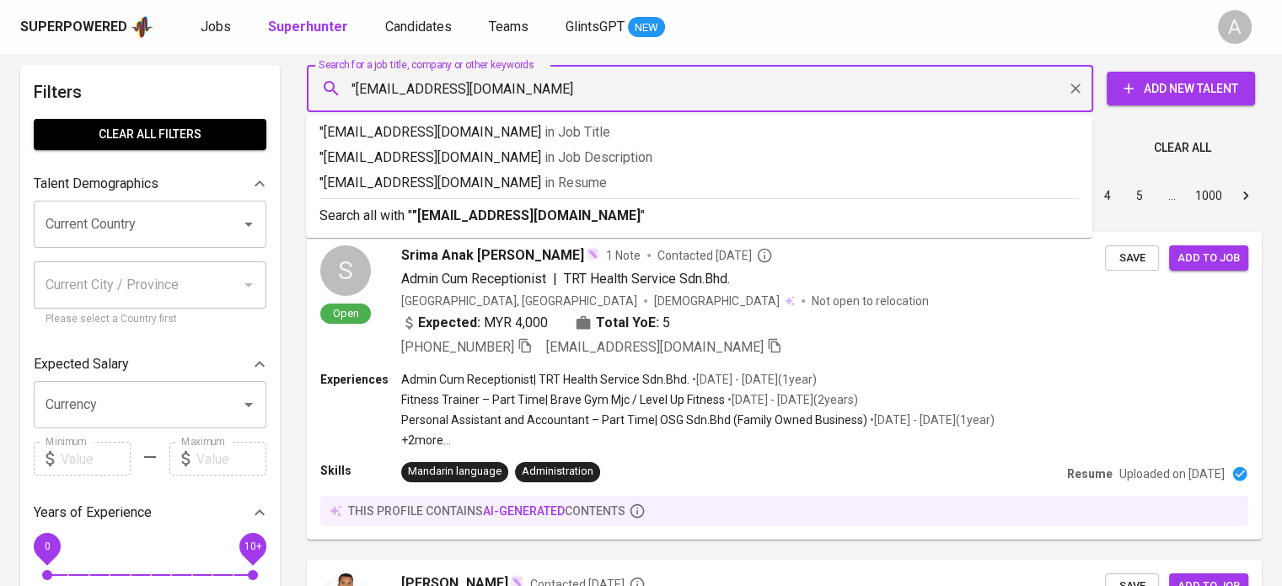
type input ""[EMAIL_ADDRESS][DOMAIN_NAME]""
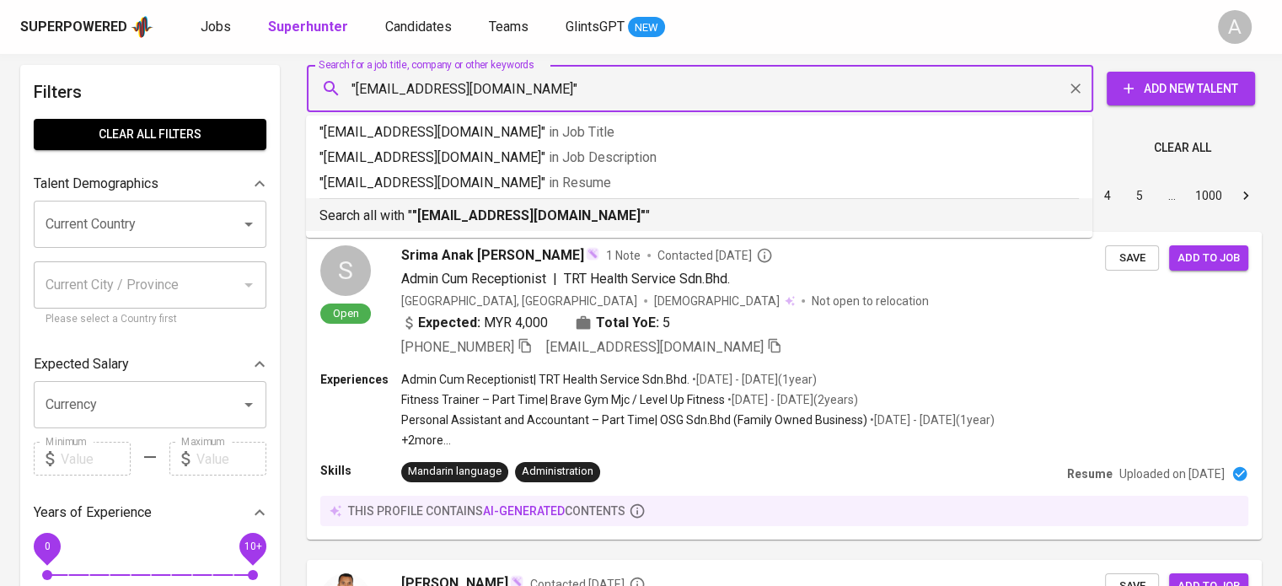
click at [647, 212] on p "Search all with " "krishna.suryajati@gmail.com" "" at bounding box center [698, 216] width 759 height 20
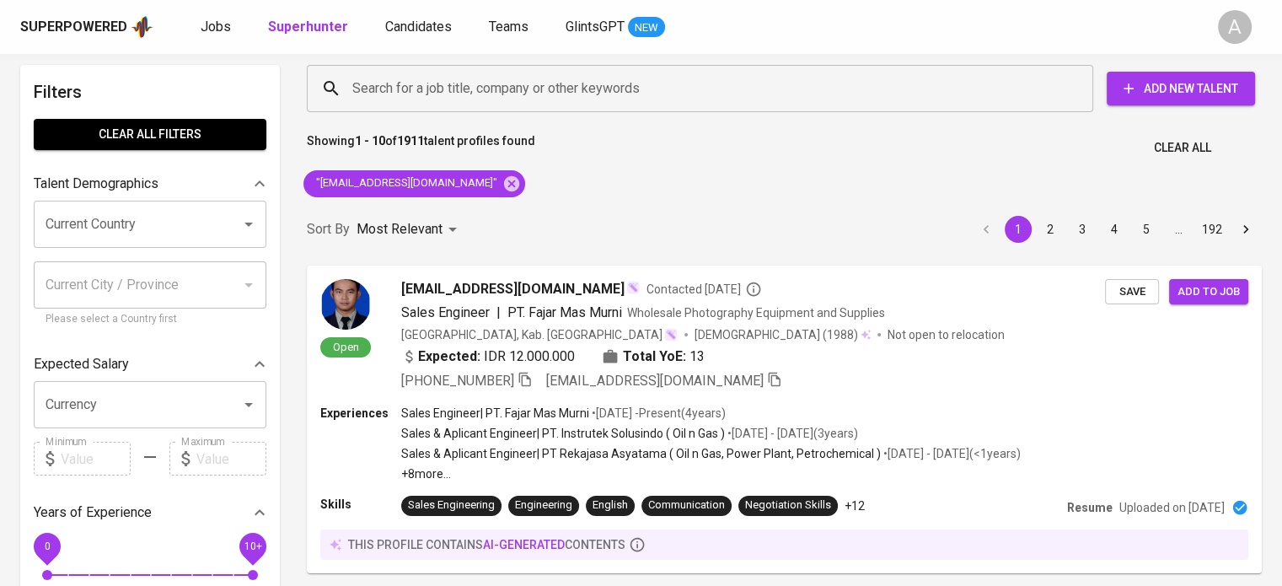
click at [1092, 155] on div "Showing 1 - 10 of 1911 talent profiles found Clear All" at bounding box center [784, 142] width 975 height 41
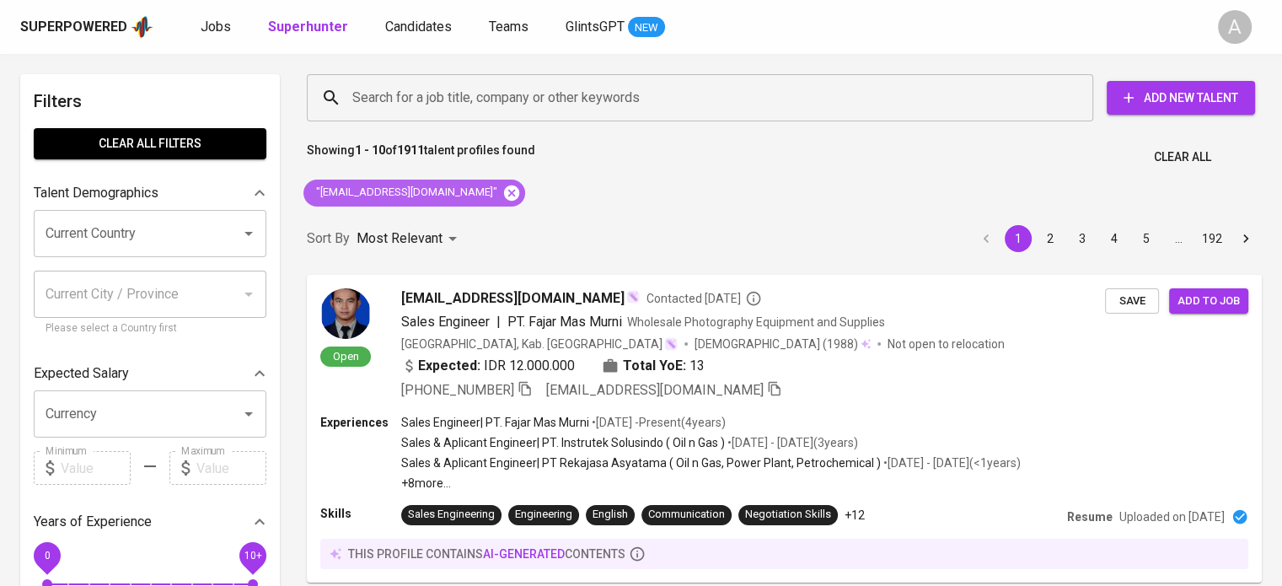
click at [504, 191] on icon at bounding box center [511, 192] width 15 height 15
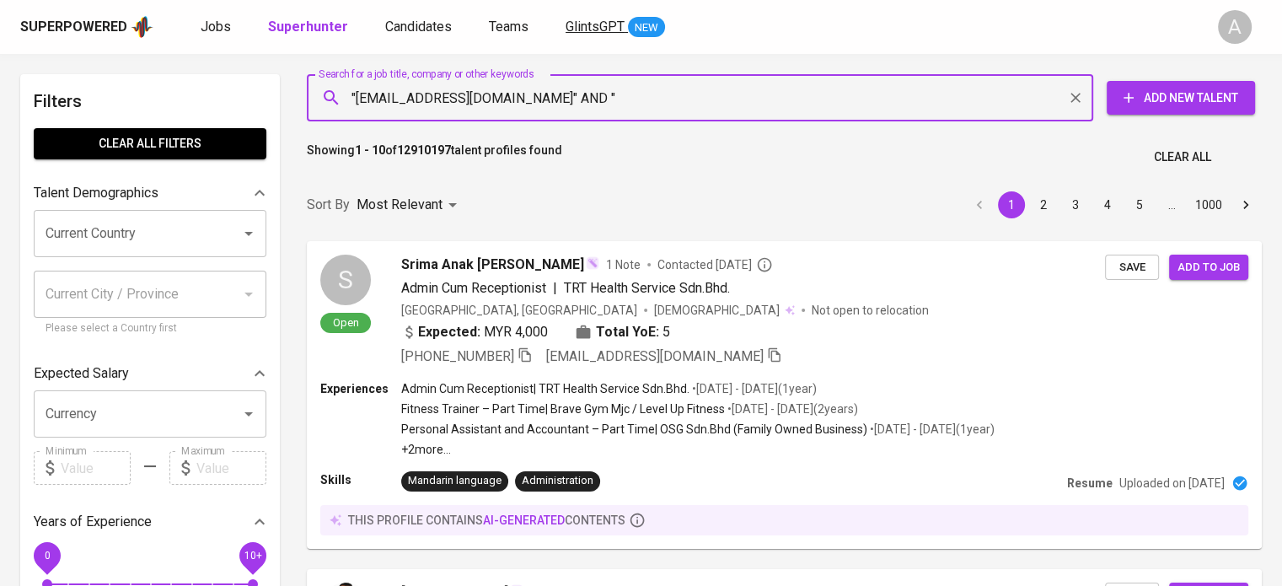
paste input "[PERSON_NAME]"
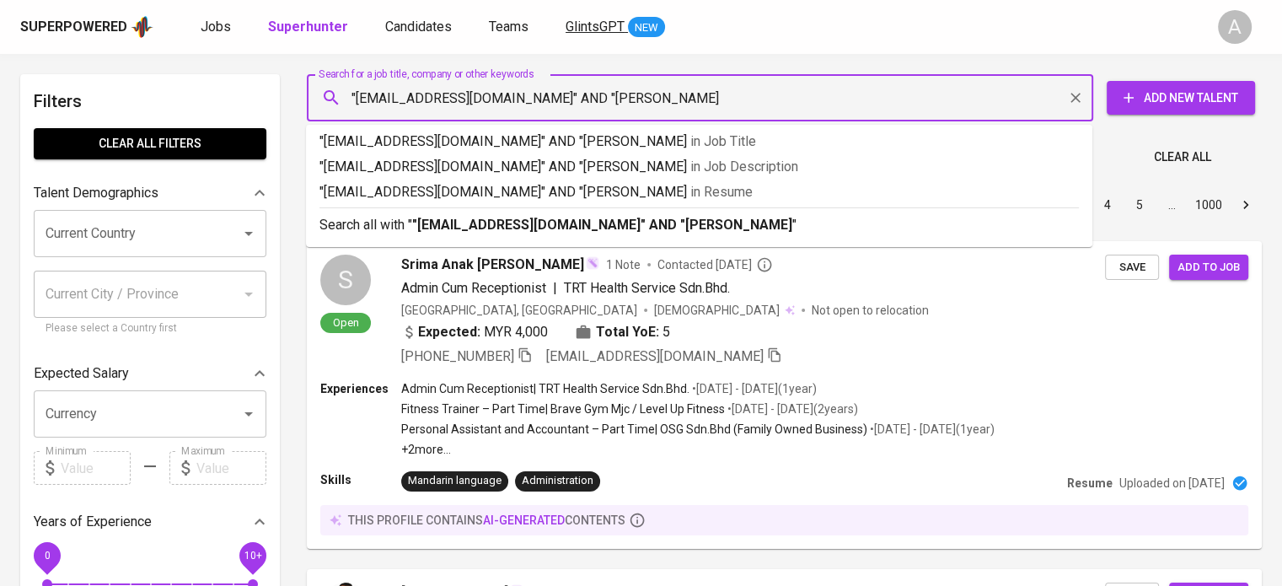
type input ""[EMAIL_ADDRESS][DOMAIN_NAME]" AND "[PERSON_NAME]""
click at [969, 228] on p "Search all with " "krishna.suryajati@gmail.com" AND "Krishna Surya" "" at bounding box center [698, 225] width 759 height 20
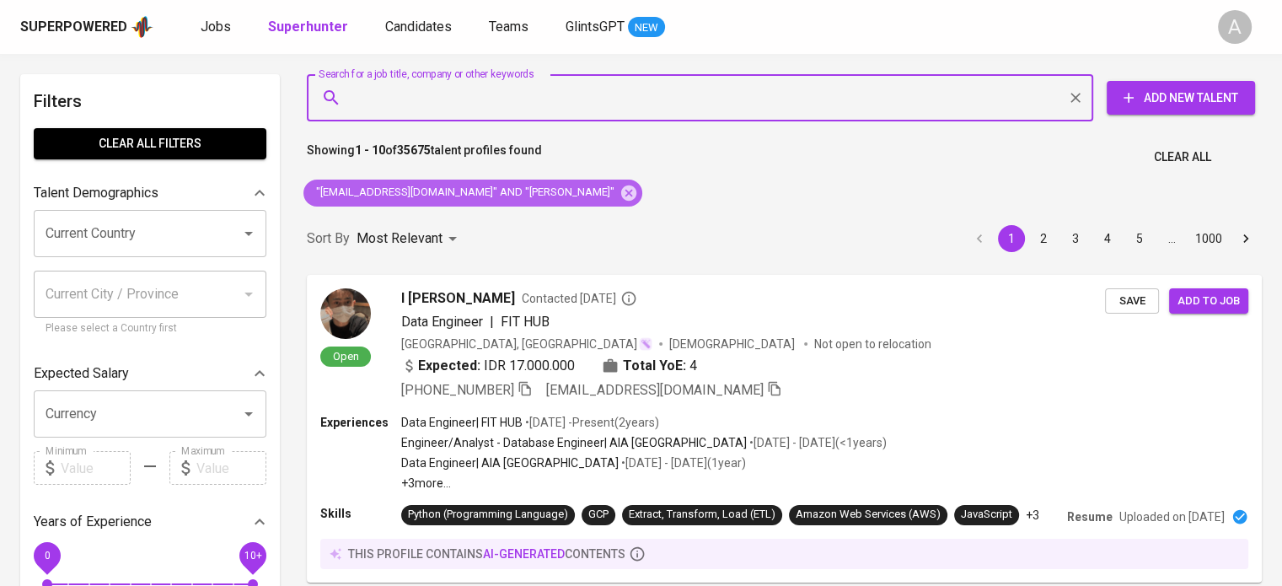
drag, startPoint x: 578, startPoint y: 195, endPoint x: 561, endPoint y: 45, distance: 151.0
click at [620, 195] on icon at bounding box center [629, 193] width 19 height 19
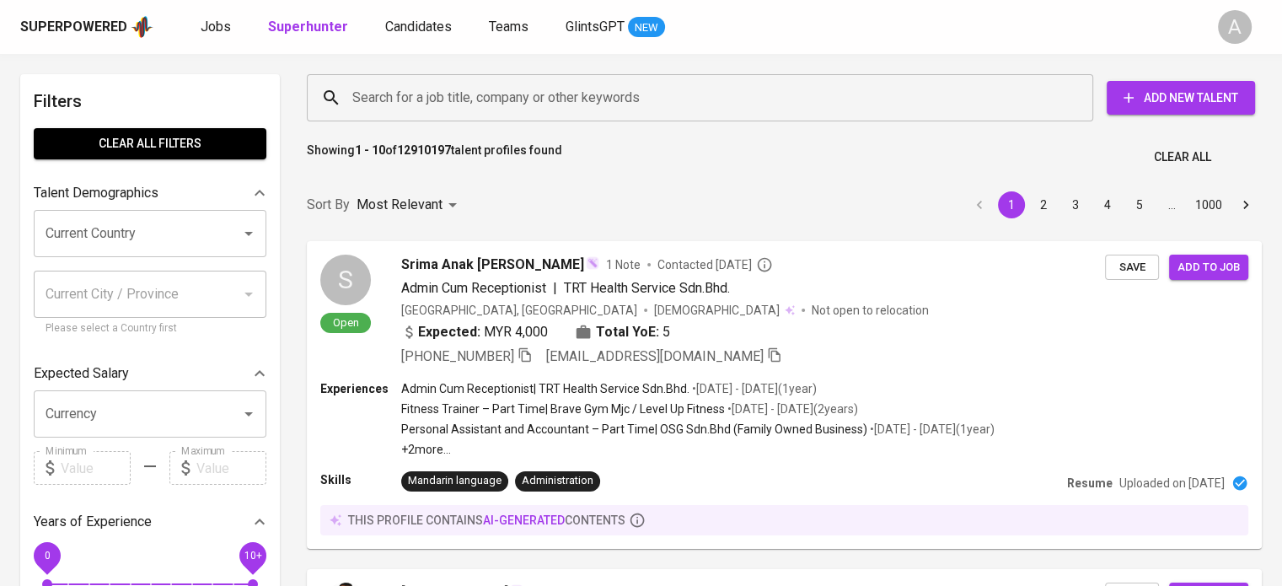
click at [730, 104] on input "Search for a job title, company or other keywords" at bounding box center [704, 98] width 712 height 32
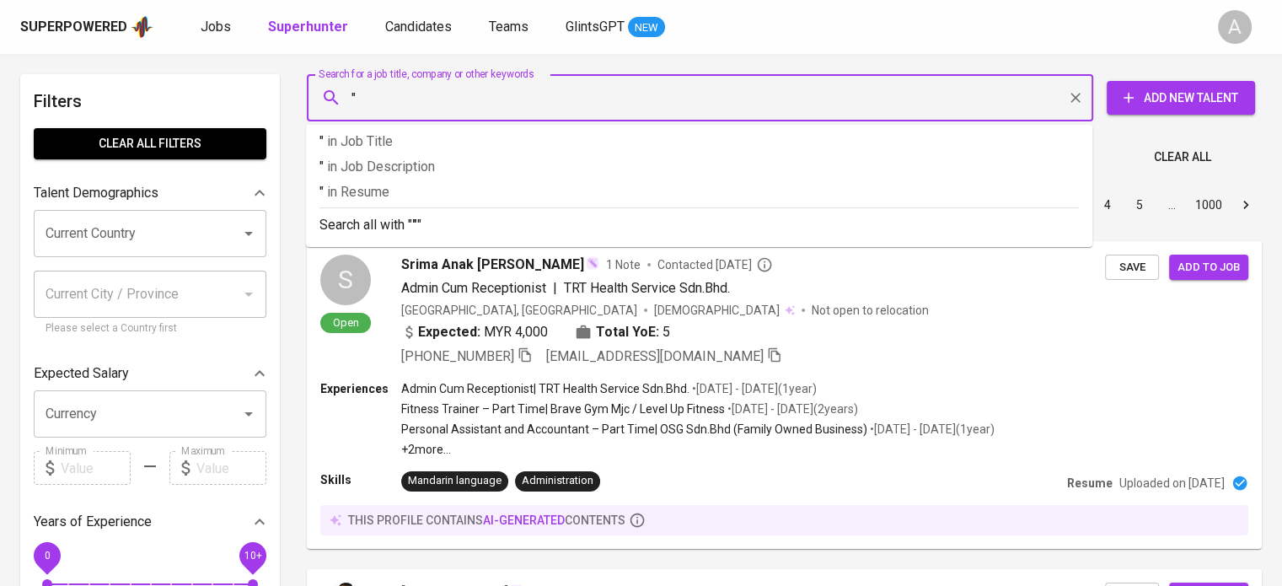
paste input "Maldyanti Abd Aziz"
type input ""Maldyanti Abd Aziz""
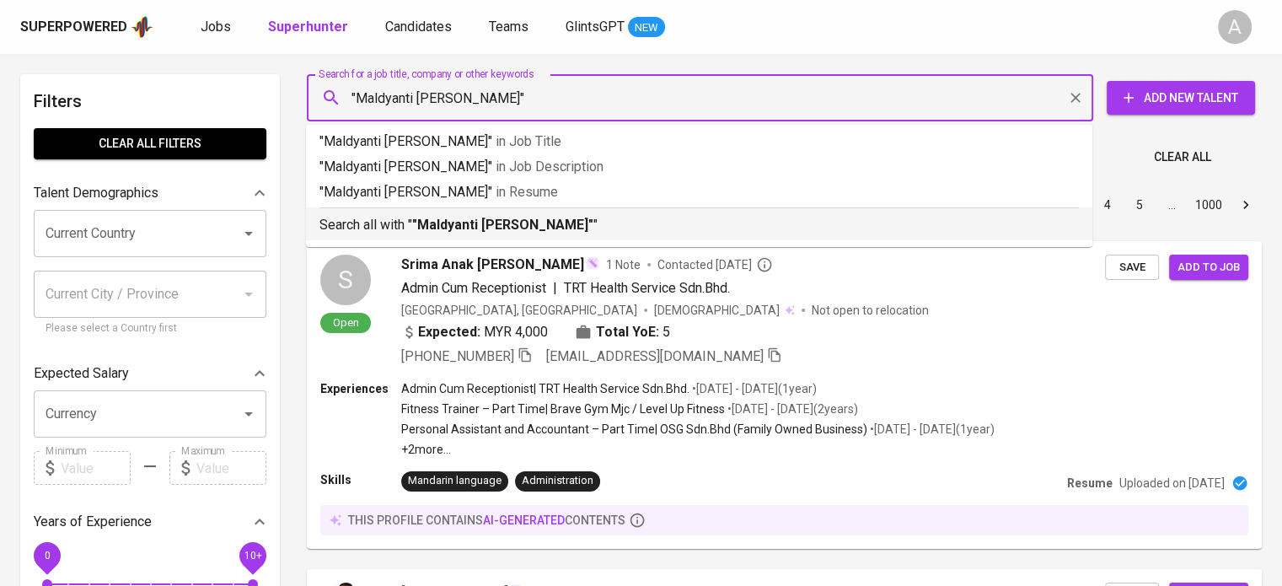
click at [719, 238] on li "Search all with " "Maldyanti Abd Aziz" "" at bounding box center [699, 223] width 786 height 33
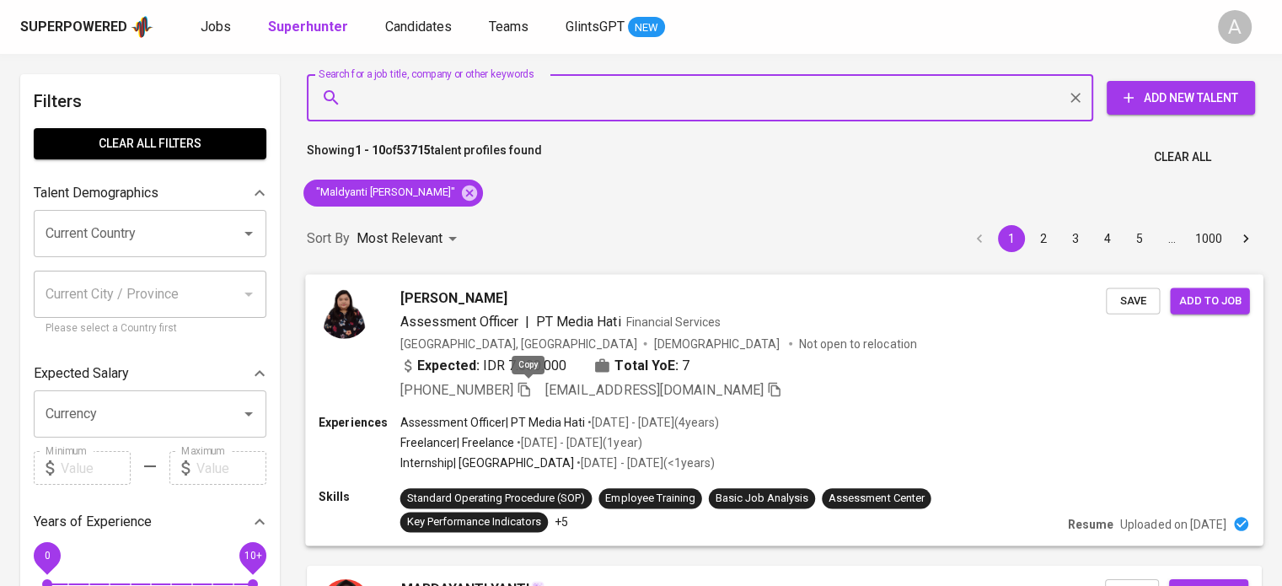
click at [524, 388] on icon "button" at bounding box center [524, 389] width 12 height 14
click at [492, 112] on input "Search for a job title, company or other keywords" at bounding box center [704, 98] width 712 height 32
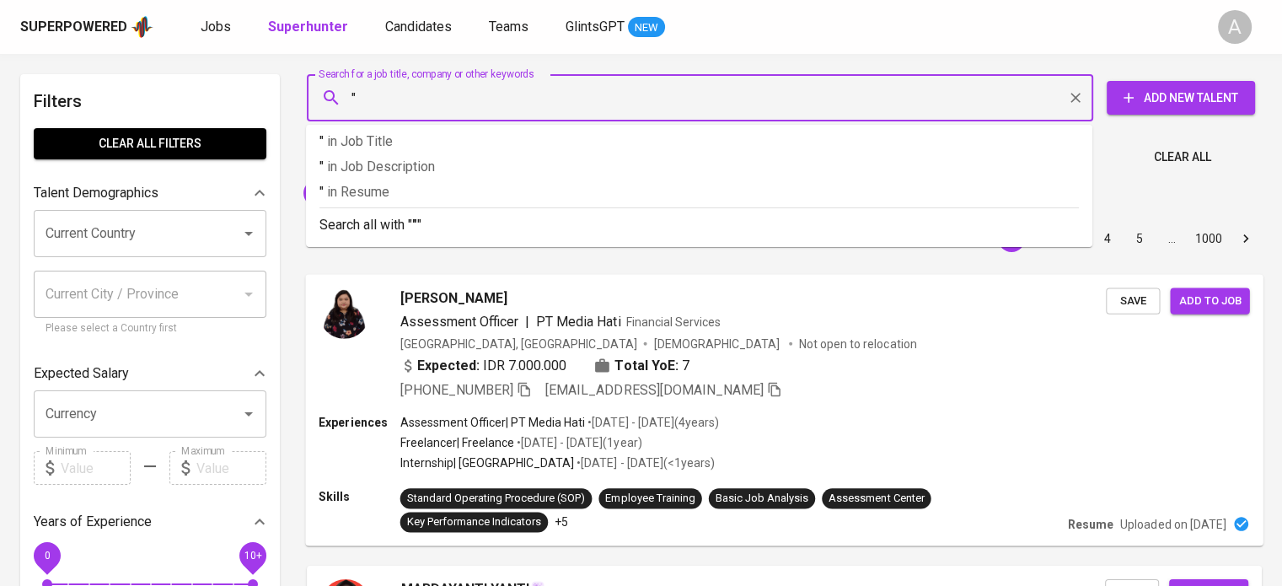
paste input "Rizka Razak"
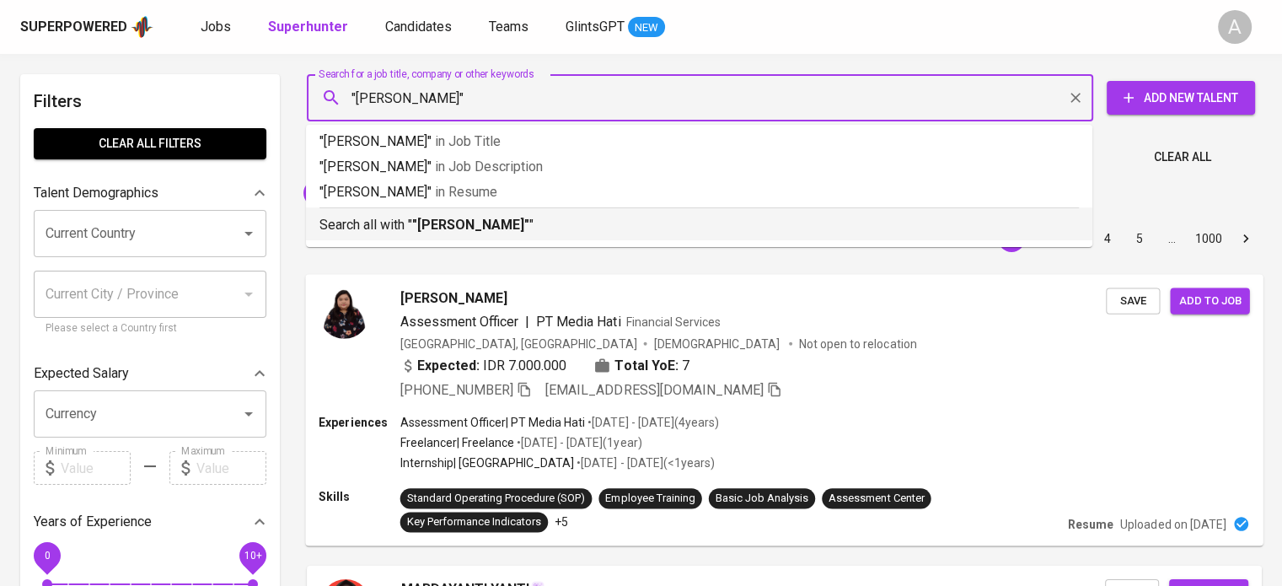
type input ""Rizka Razak""
click at [587, 259] on div "Sort By Most Relevant MOST_RELEVANT 1 2 3 4 5 … 1000" at bounding box center [784, 238] width 975 height 51
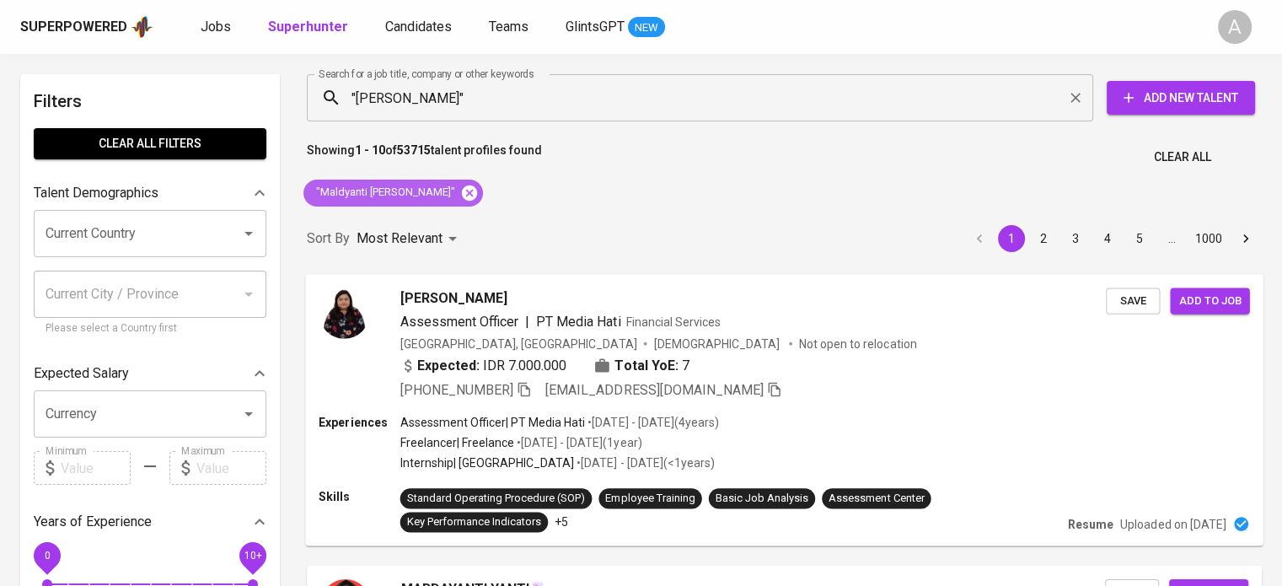
click at [460, 195] on icon at bounding box center [469, 193] width 19 height 19
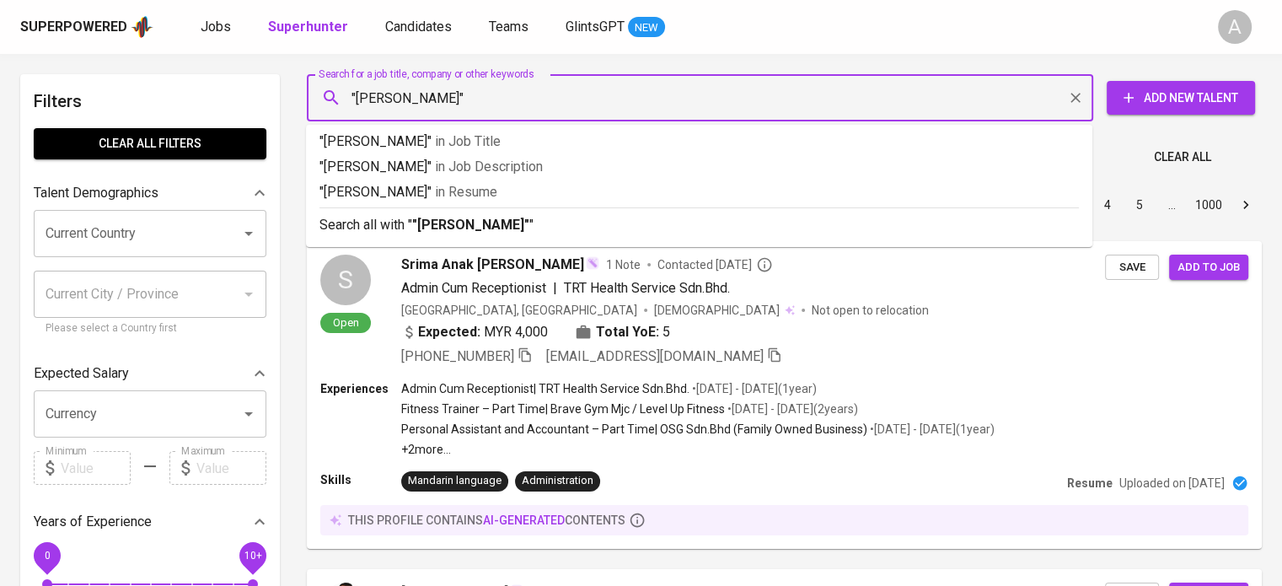
click at [530, 98] on input ""Rizka Razak"" at bounding box center [704, 98] width 712 height 32
click at [508, 225] on p "Search all with " "Rizka Razak" "" at bounding box center [698, 225] width 759 height 20
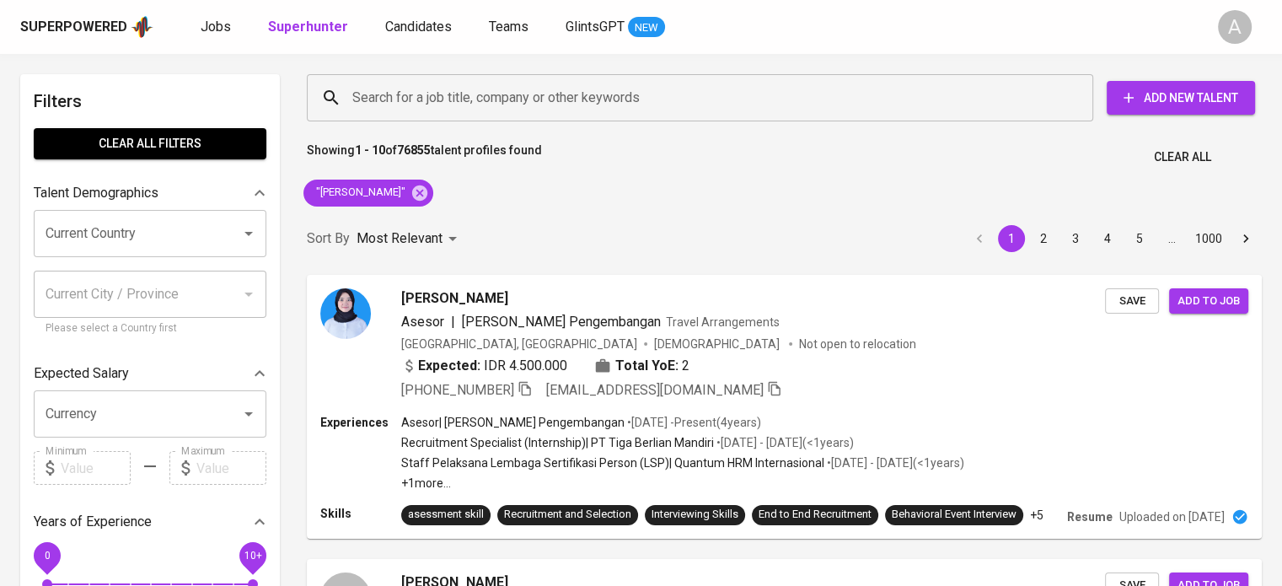
click at [1063, 163] on div "Showing 1 - 10 of 76855 talent profiles found Clear All" at bounding box center [784, 151] width 975 height 41
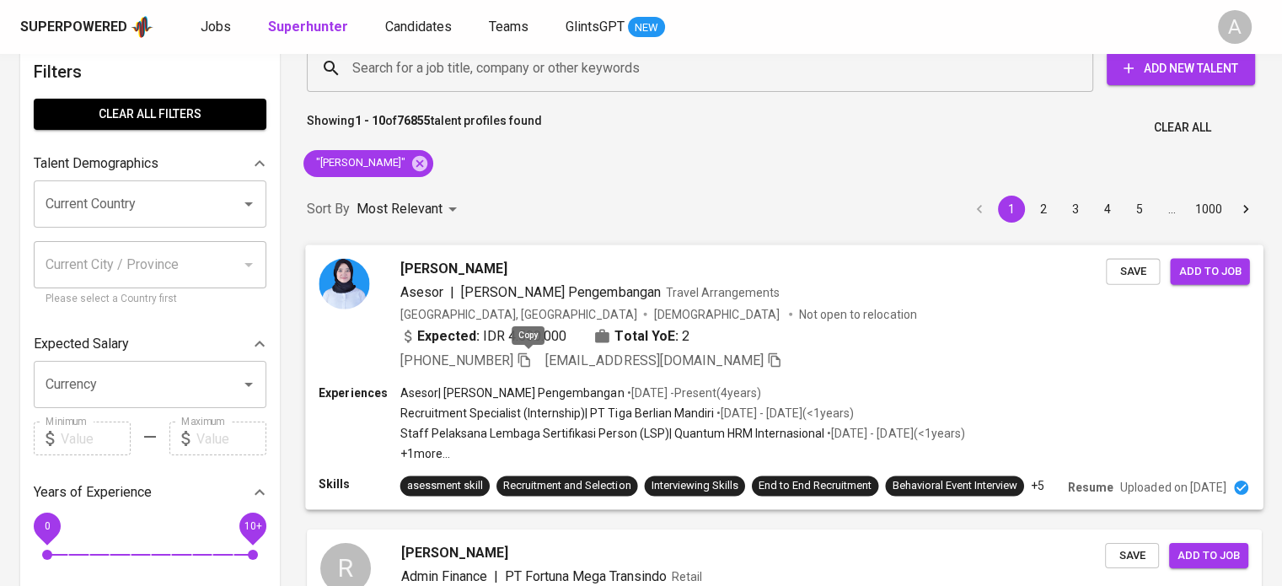
click at [523, 367] on span at bounding box center [524, 359] width 15 height 16
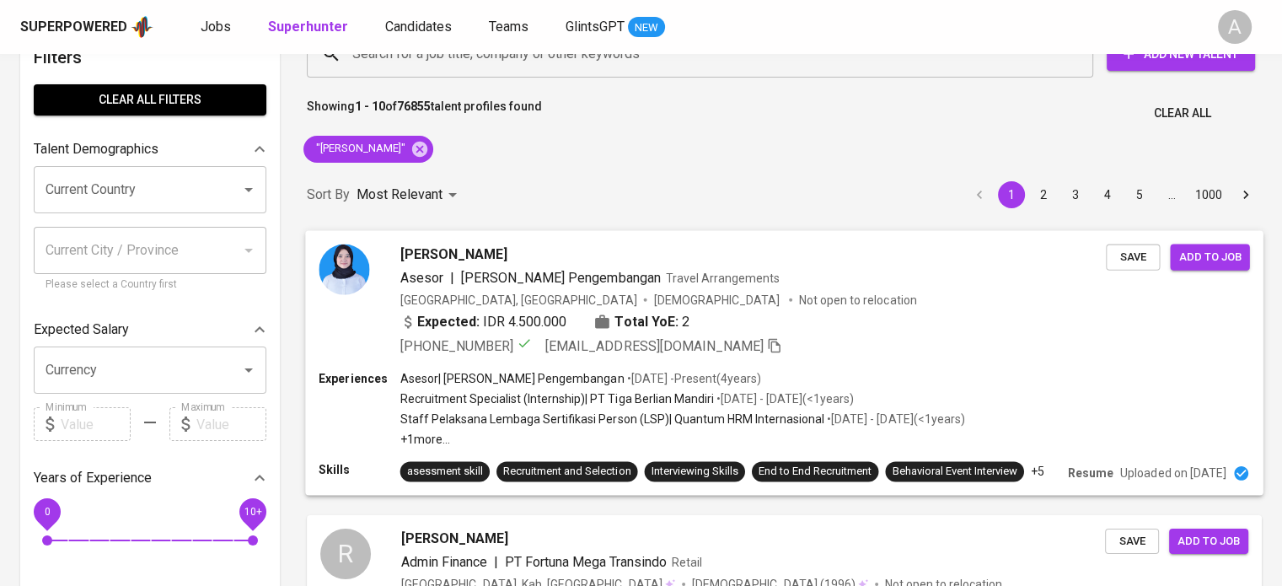
scroll to position [0, 0]
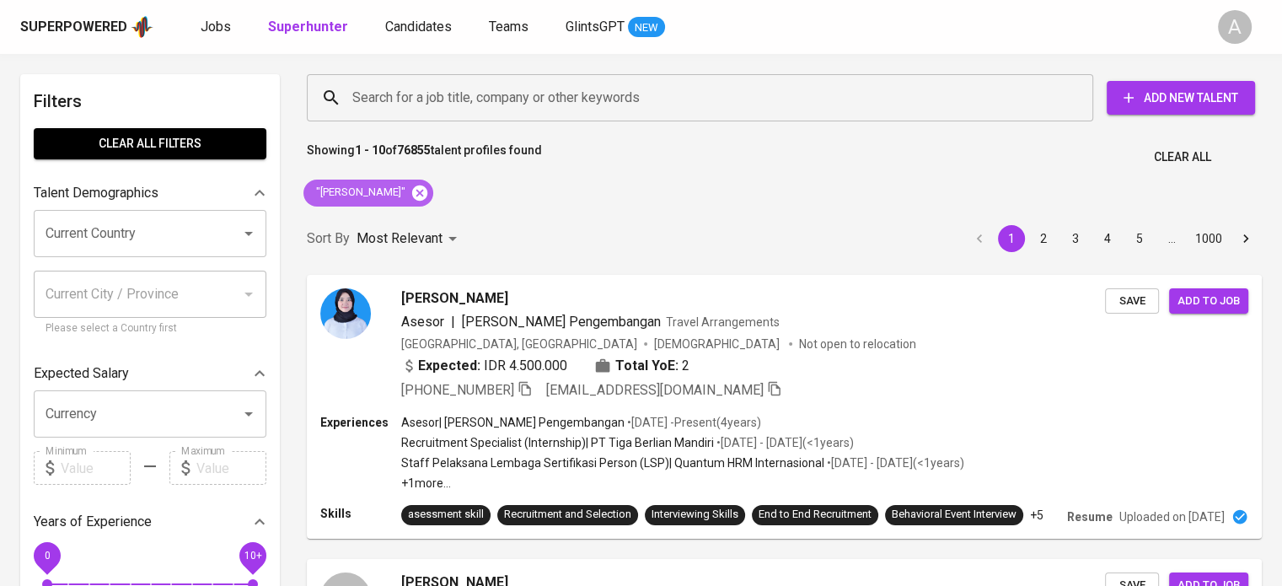
click at [412, 186] on icon at bounding box center [419, 192] width 15 height 15
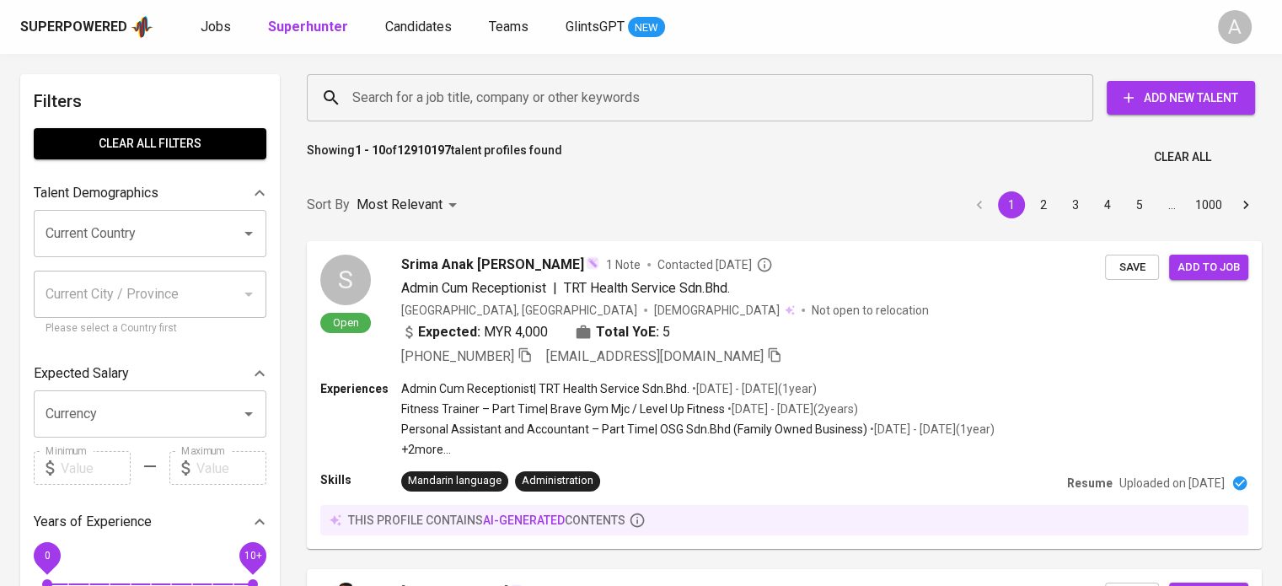
click at [657, 96] on input "Search for a job title, company or other keywords" at bounding box center [704, 98] width 712 height 32
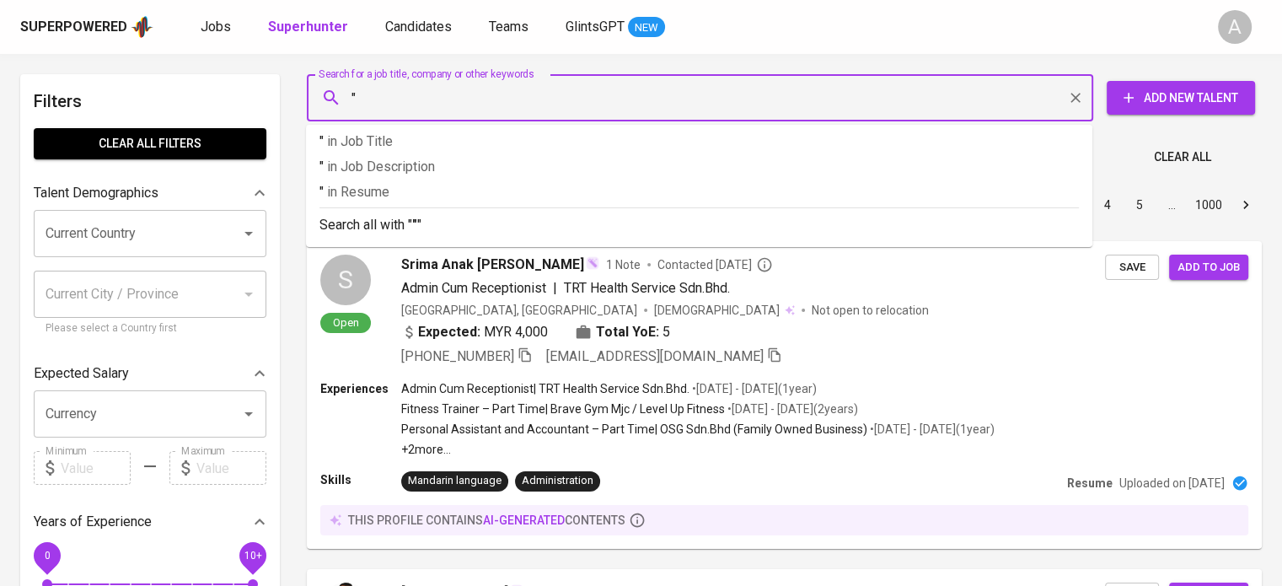
paste input "[EMAIL_ADDRESS][DOMAIN_NAME]"
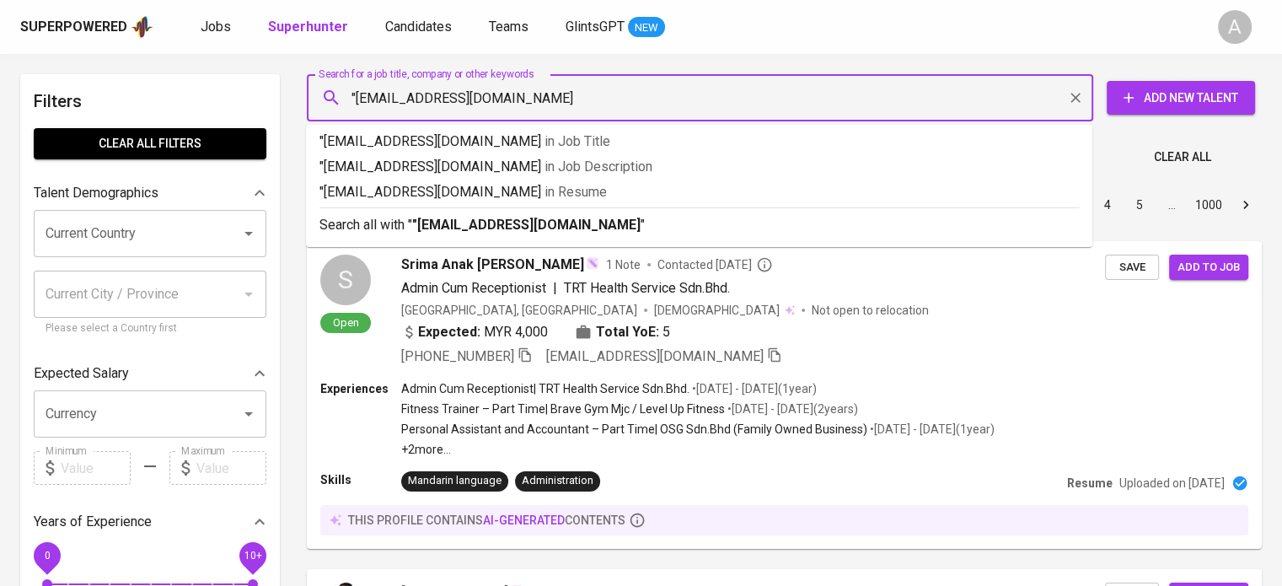
type input ""[EMAIL_ADDRESS][DOMAIN_NAME]""
click at [631, 232] on b ""ahmadfauzansetiawan@gmail.com"" at bounding box center [528, 225] width 233 height 16
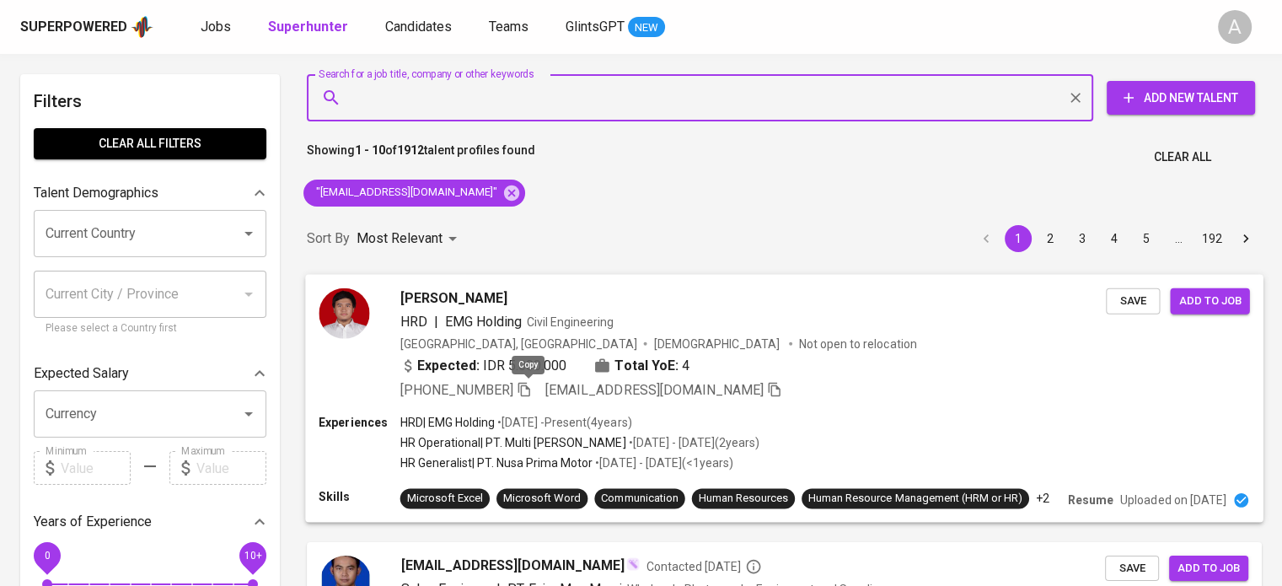
click at [532, 390] on icon "button" at bounding box center [524, 388] width 15 height 15
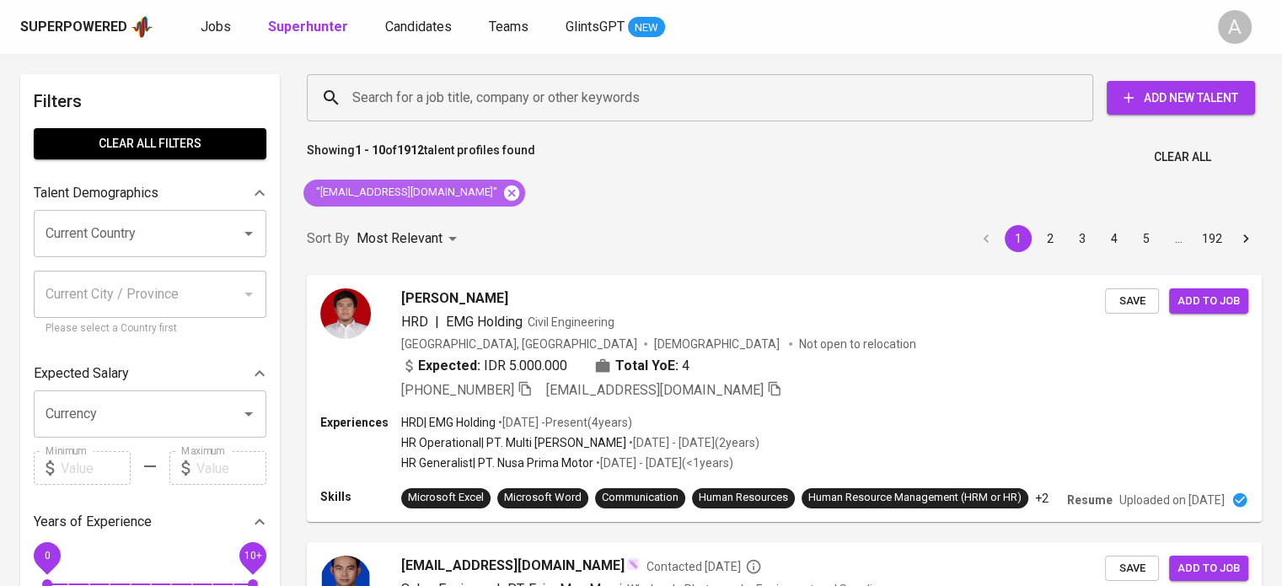
click at [506, 194] on icon at bounding box center [511, 192] width 15 height 15
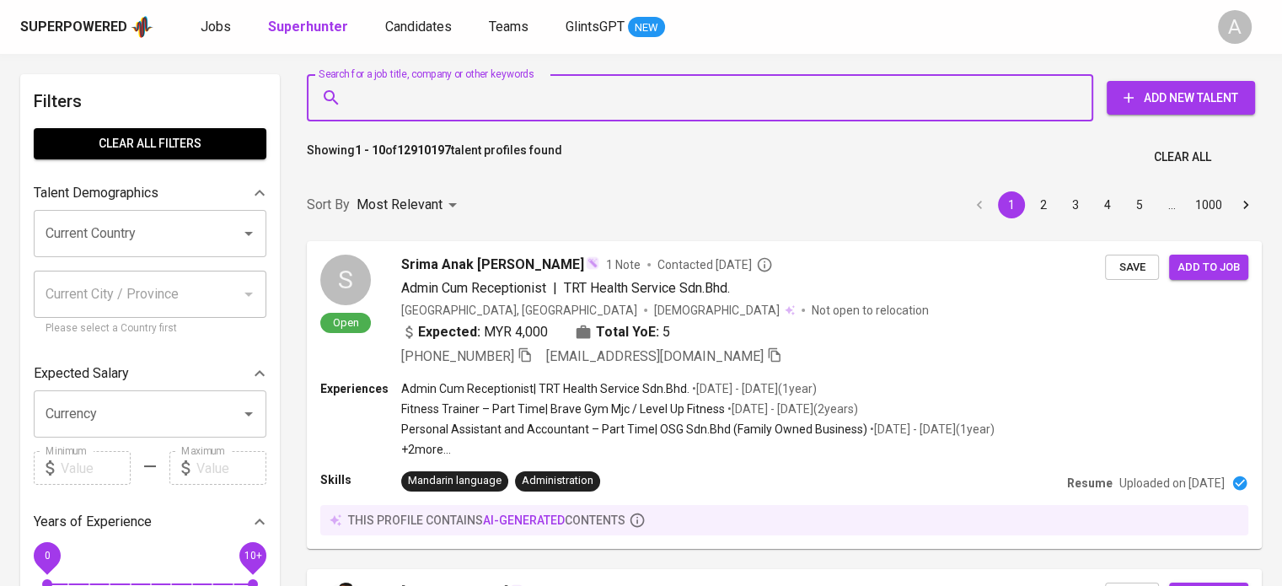
click at [983, 102] on input "Search for a job title, company or other keywords" at bounding box center [704, 98] width 712 height 32
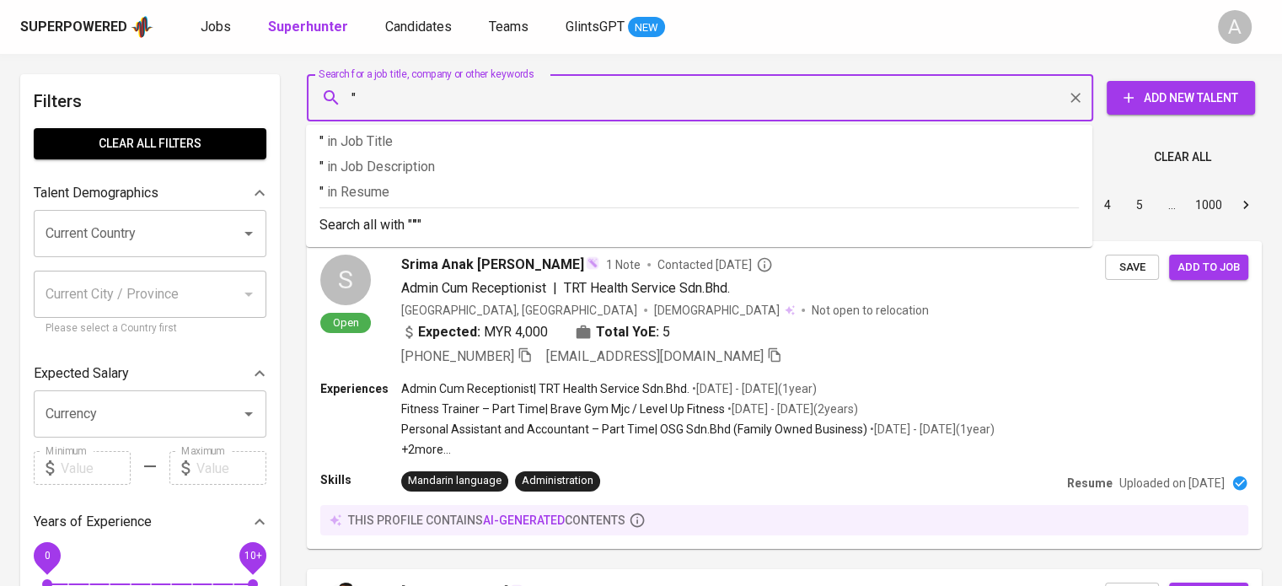
paste input "Meita Pratiwi"
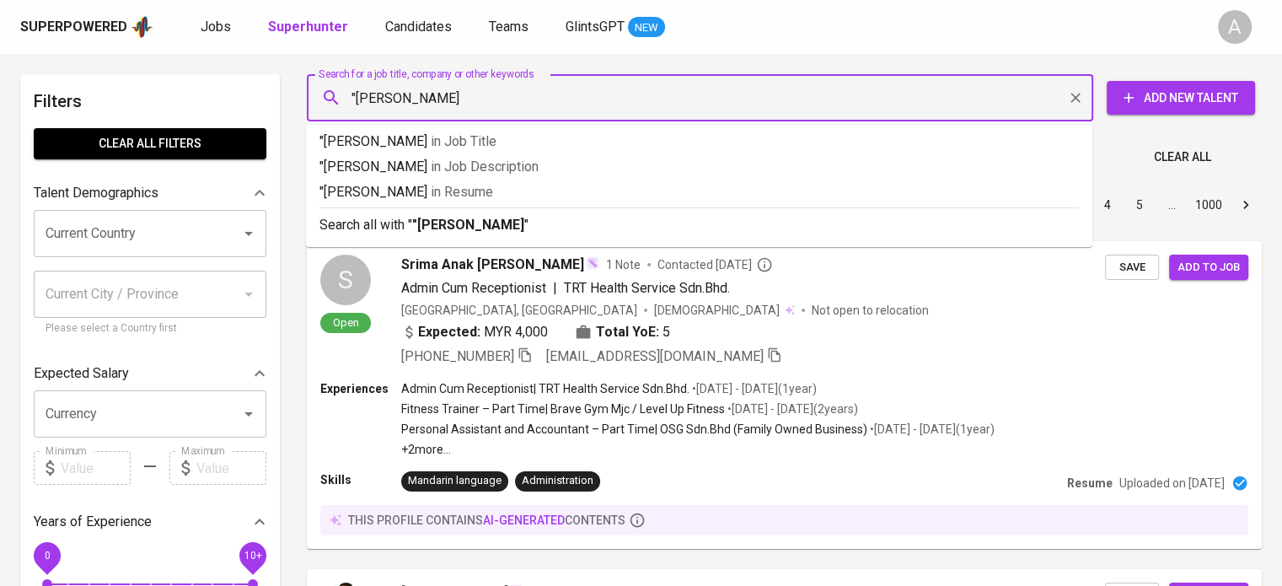
type input ""Meita Pratiwi""
click at [941, 223] on p "Search all with " "Meita Pratiwi" "" at bounding box center [698, 225] width 759 height 20
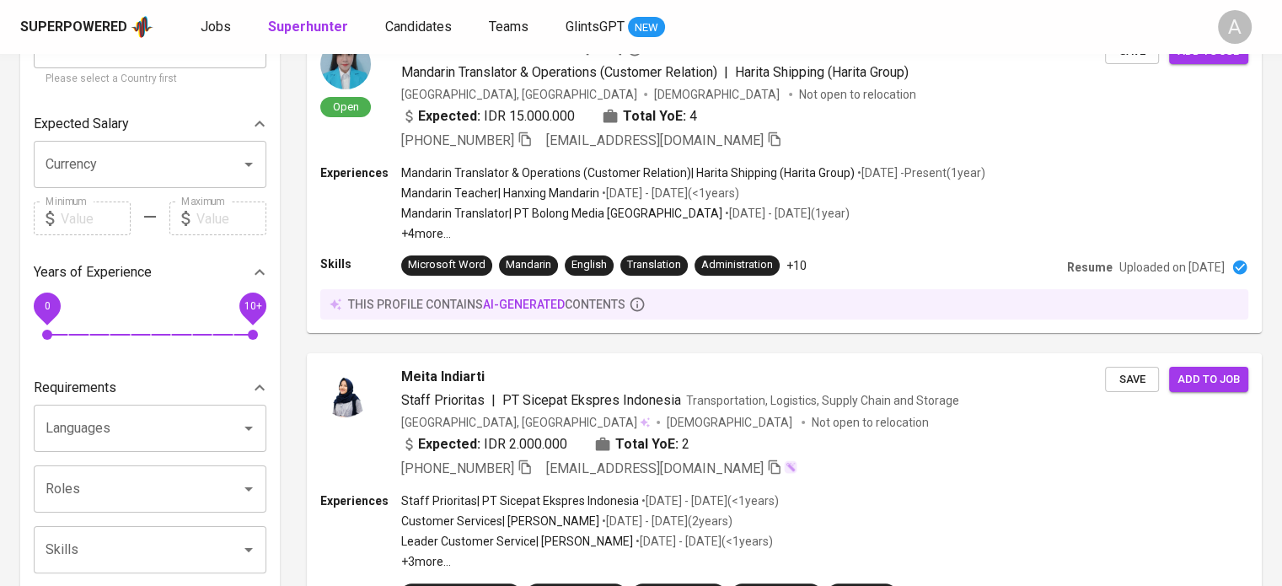
scroll to position [27, 0]
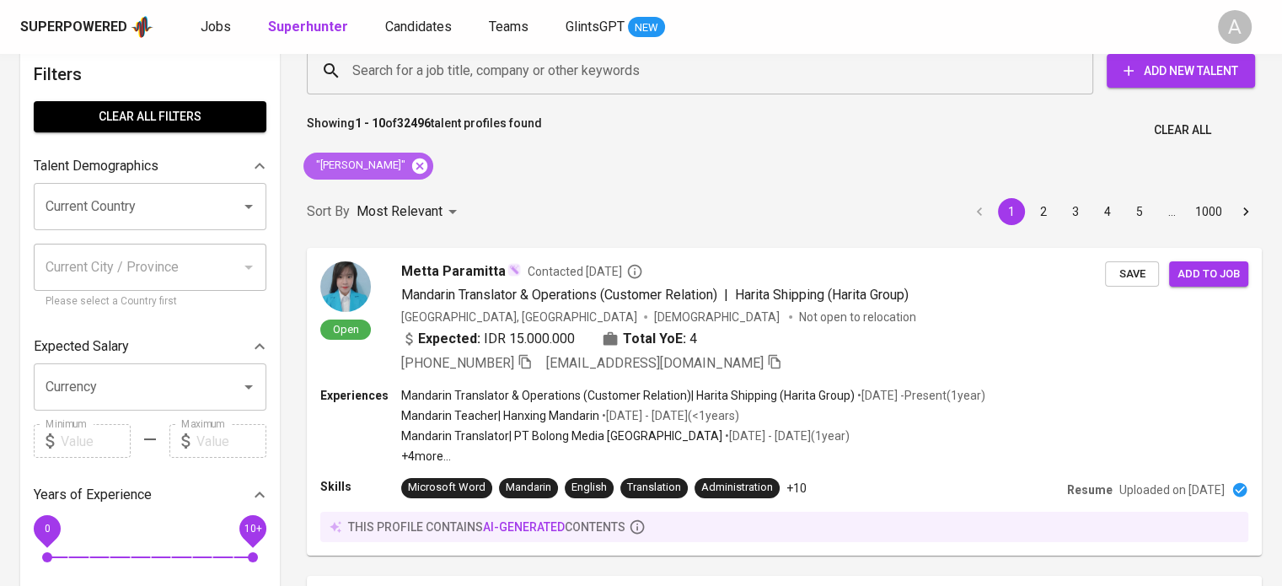
click at [410, 168] on icon at bounding box center [419, 166] width 19 height 19
